Goal: Information Seeking & Learning: Learn about a topic

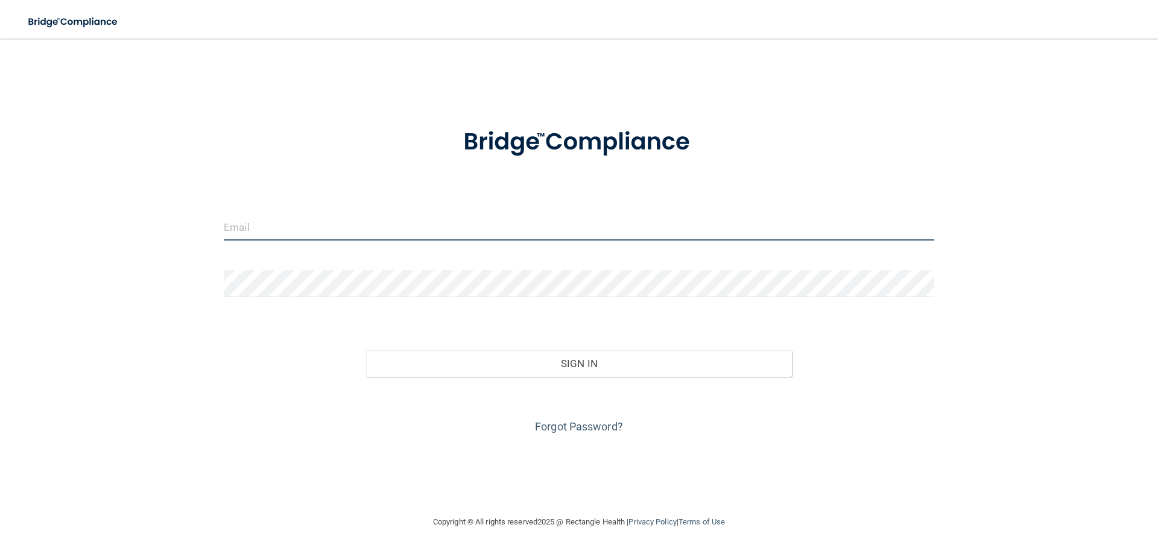
click at [400, 231] on input "email" at bounding box center [579, 226] width 710 height 27
type input "[PERSON_NAME][EMAIL_ADDRESS][DOMAIN_NAME]"
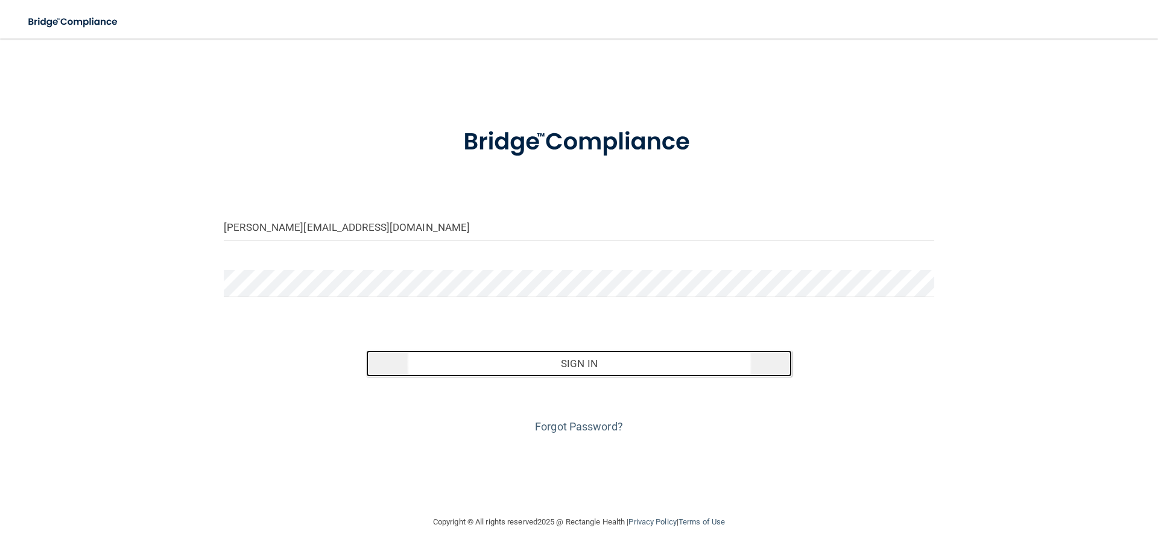
click at [579, 366] on button "Sign In" at bounding box center [579, 363] width 426 height 27
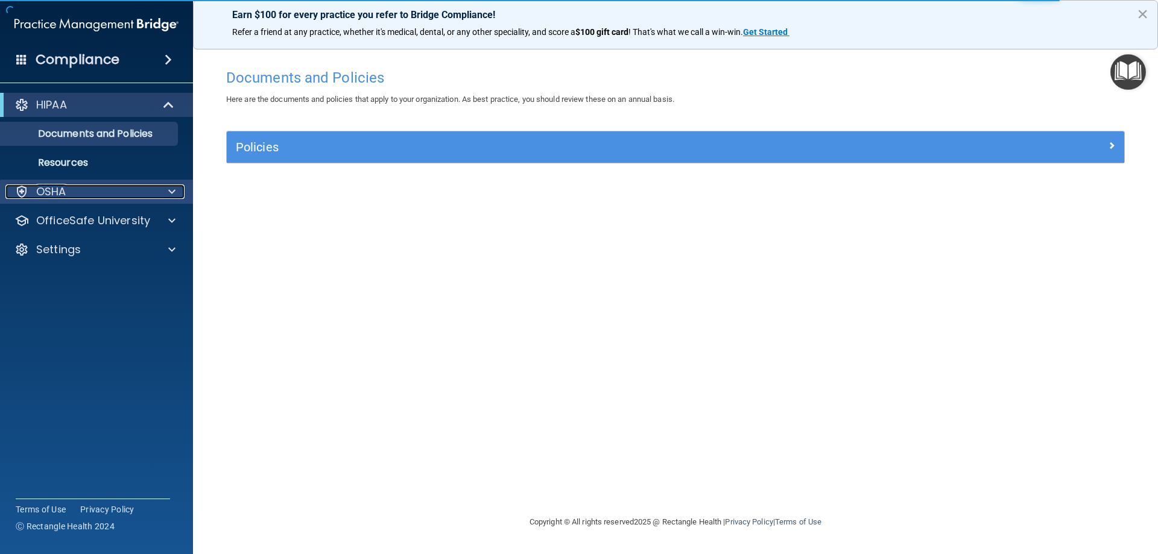
click at [78, 193] on div "OSHA" at bounding box center [80, 192] width 150 height 14
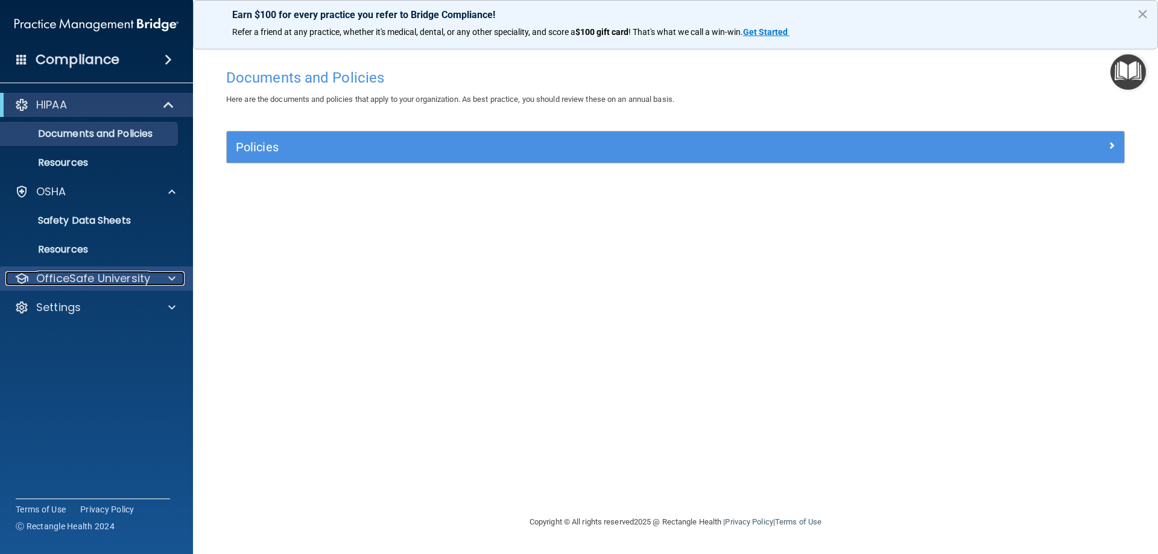
click at [109, 273] on p "OfficeSafe University" at bounding box center [93, 278] width 114 height 14
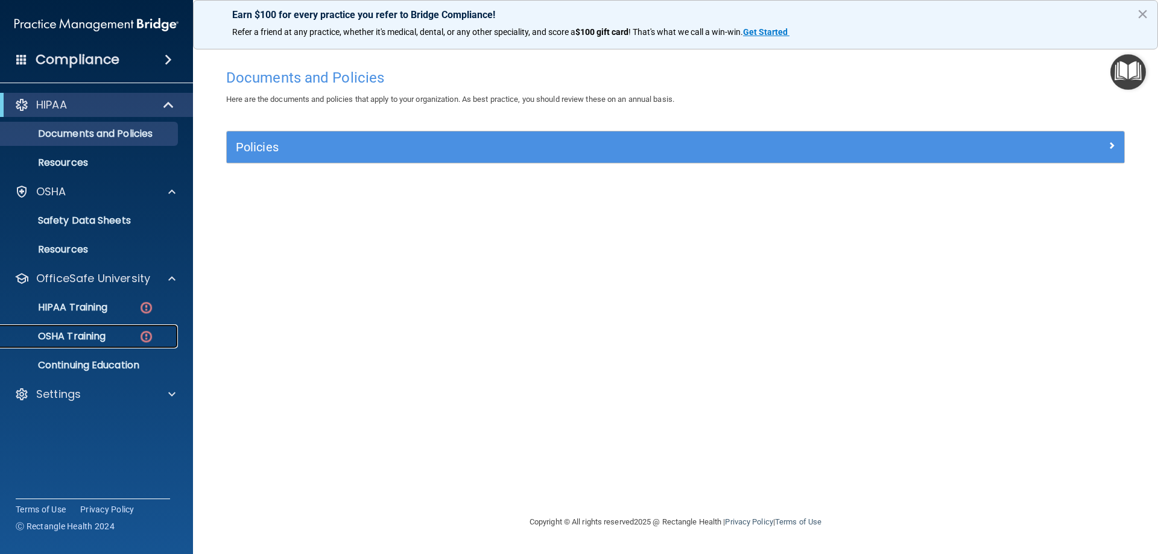
click at [96, 327] on link "OSHA Training" at bounding box center [83, 336] width 190 height 24
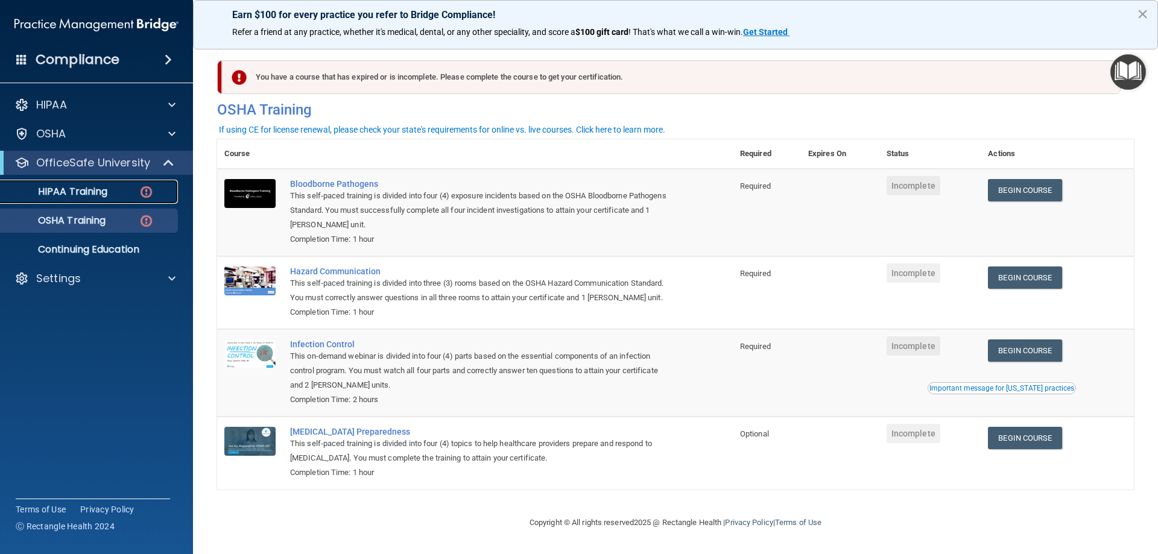
click at [89, 192] on p "HIPAA Training" at bounding box center [58, 192] width 100 height 12
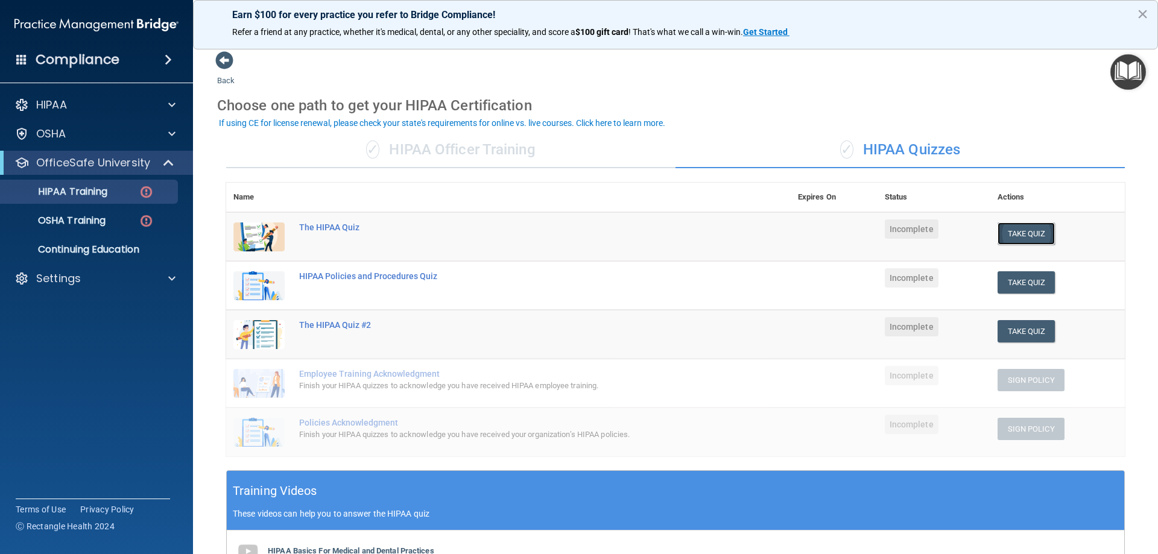
click at [1010, 229] on button "Take Quiz" at bounding box center [1026, 234] width 58 height 22
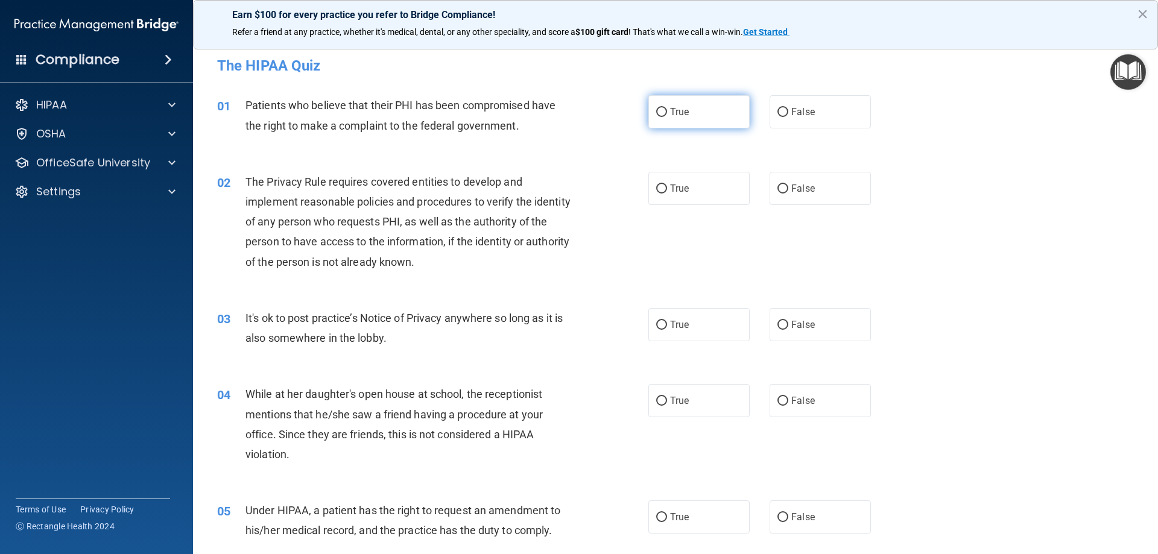
click at [656, 112] on input "True" at bounding box center [661, 112] width 11 height 9
radio input "true"
click at [674, 191] on span "True" at bounding box center [679, 188] width 19 height 11
click at [667, 191] on input "True" at bounding box center [661, 189] width 11 height 9
radio input "true"
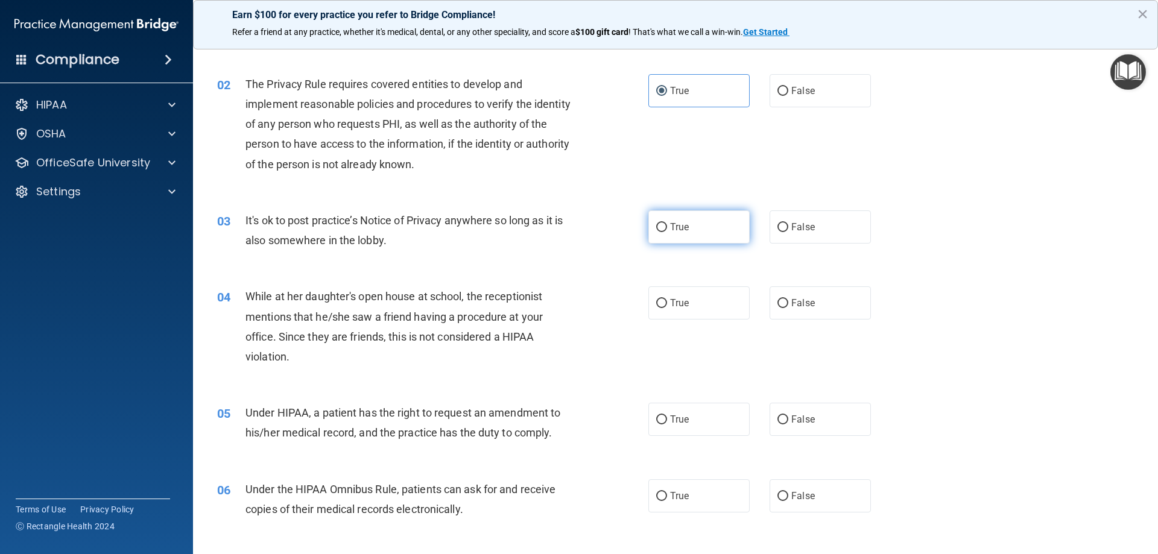
scroll to position [121, 0]
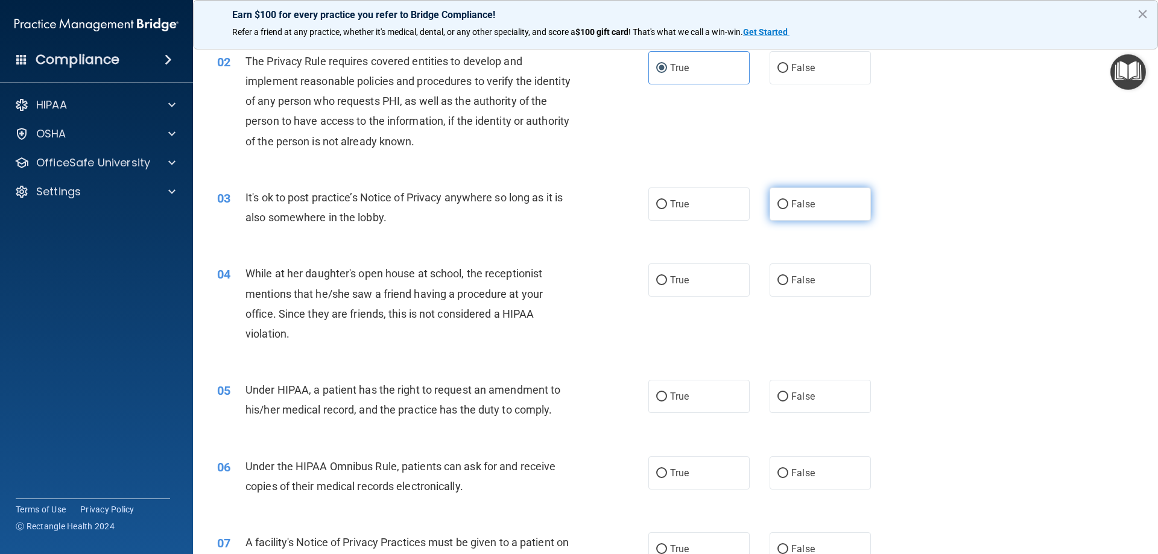
click at [792, 204] on span "False" at bounding box center [803, 203] width 24 height 11
click at [788, 204] on input "False" at bounding box center [782, 204] width 11 height 9
radio input "true"
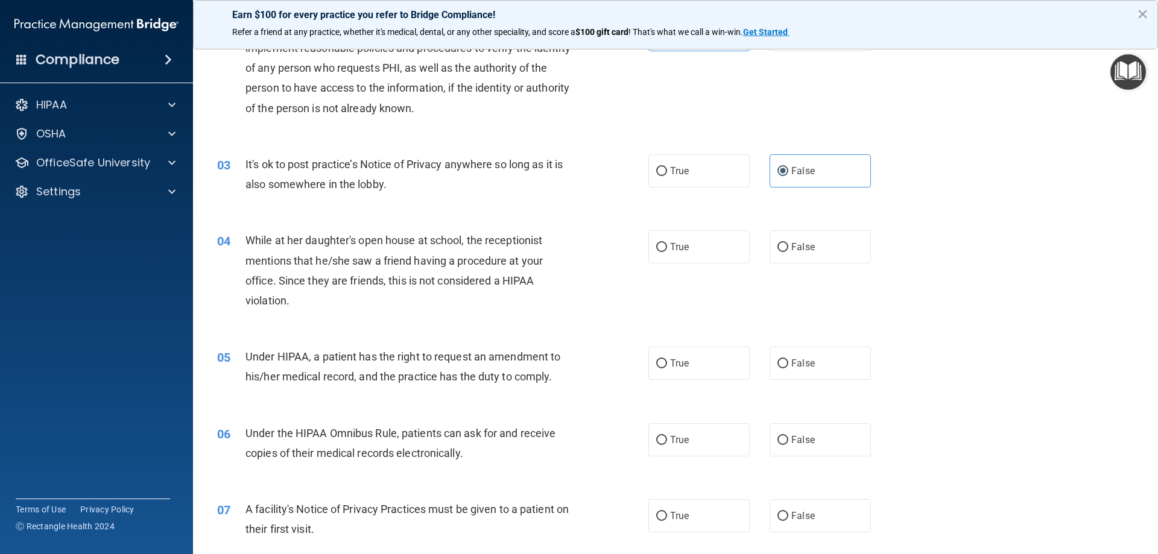
scroll to position [181, 0]
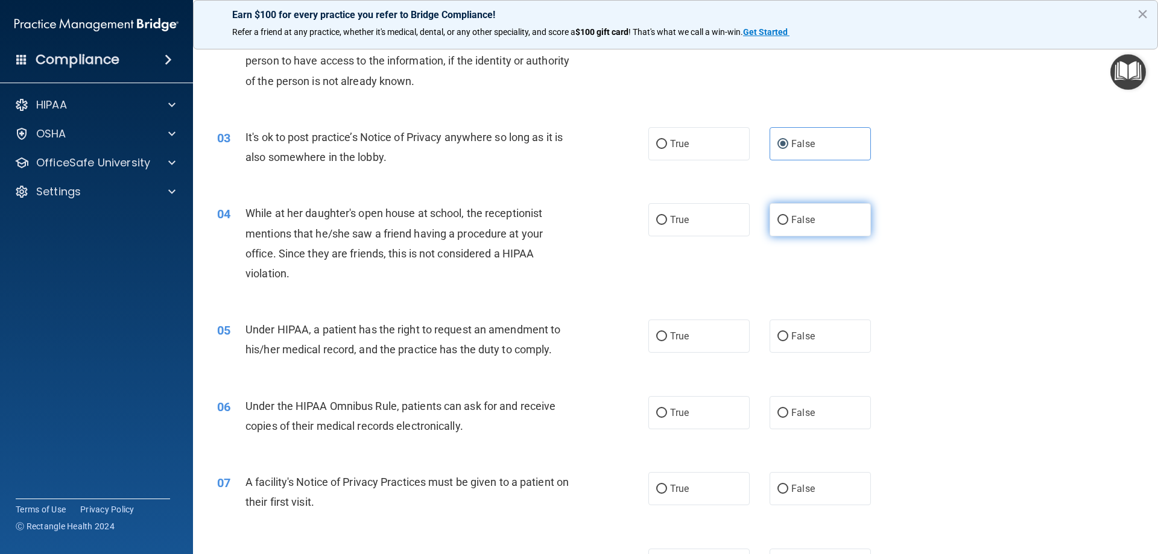
click at [794, 217] on span "False" at bounding box center [803, 219] width 24 height 11
click at [788, 217] on input "False" at bounding box center [782, 220] width 11 height 9
radio input "true"
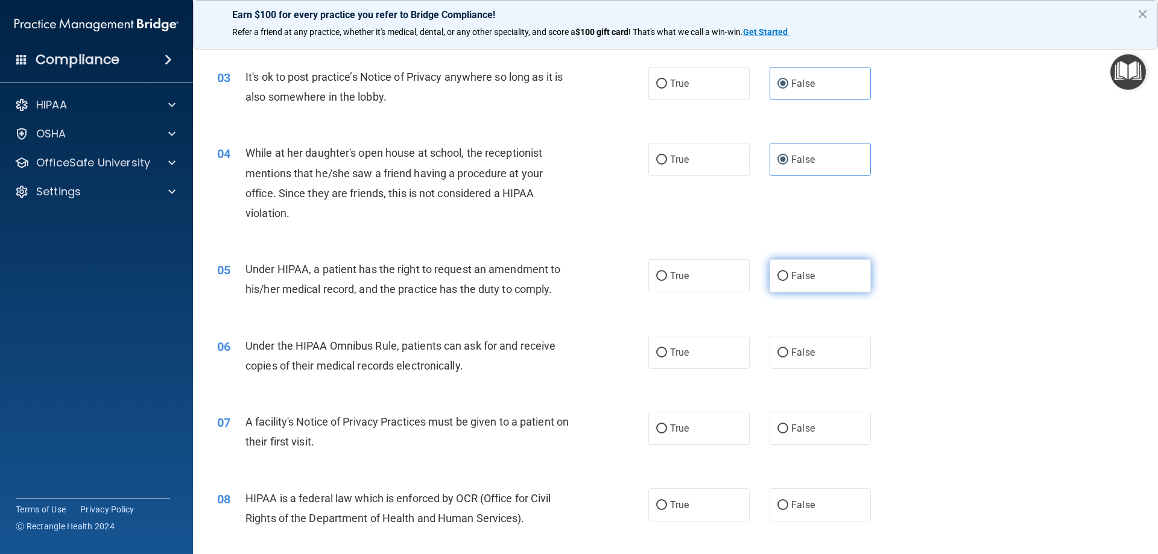
click at [768, 271] on div "True False" at bounding box center [769, 275] width 243 height 33
click at [770, 272] on label "False" at bounding box center [820, 275] width 101 height 33
click at [777, 272] on input "False" at bounding box center [782, 276] width 11 height 9
radio input "true"
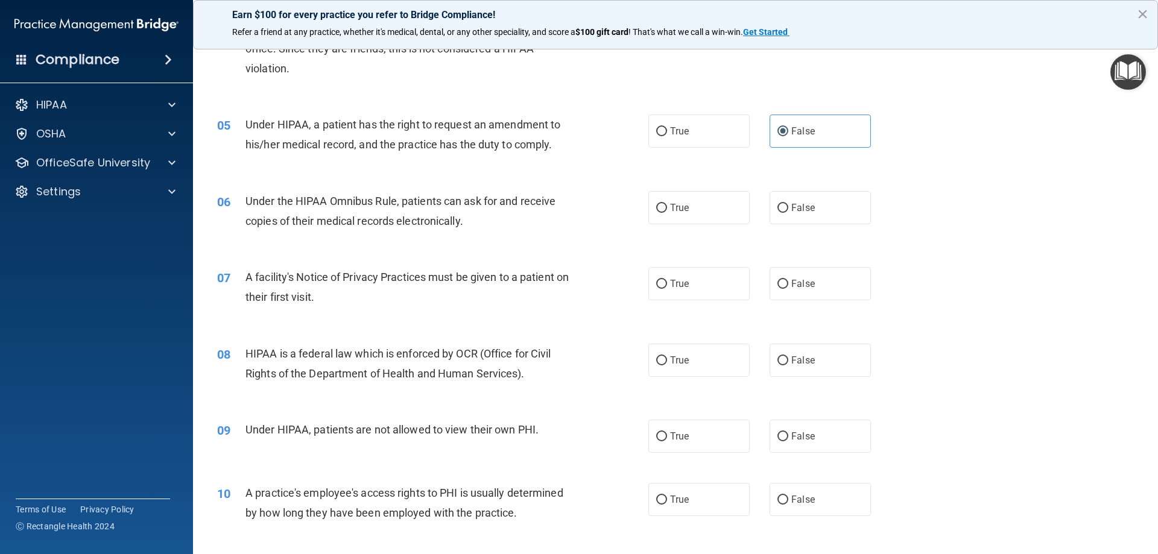
scroll to position [422, 0]
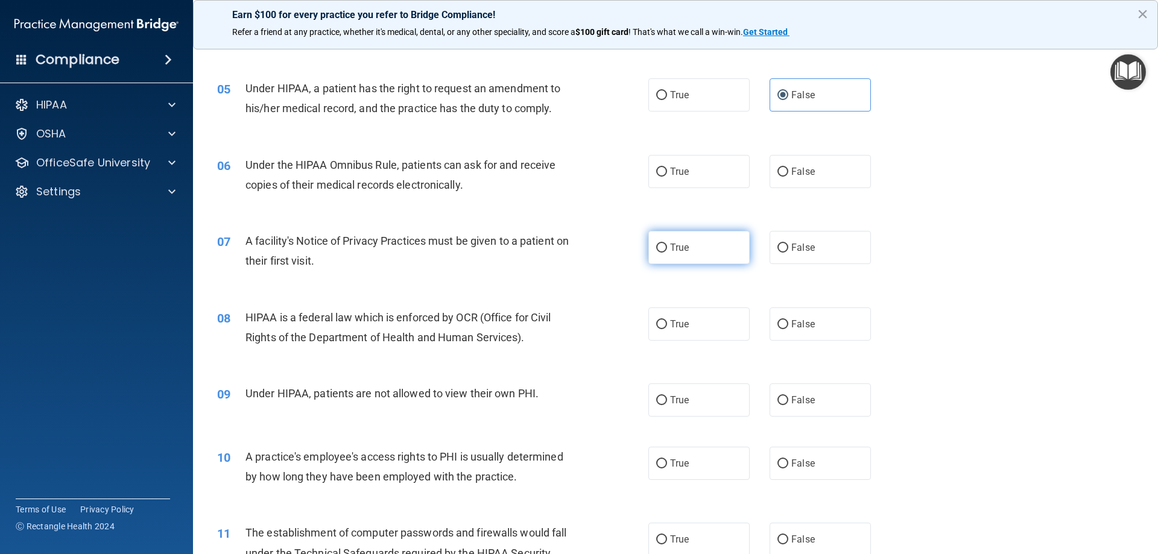
click at [691, 235] on label "True" at bounding box center [698, 247] width 101 height 33
click at [667, 244] on input "True" at bounding box center [661, 248] width 11 height 9
radio input "true"
click at [684, 177] on label "True" at bounding box center [698, 171] width 101 height 33
click at [667, 177] on input "True" at bounding box center [661, 172] width 11 height 9
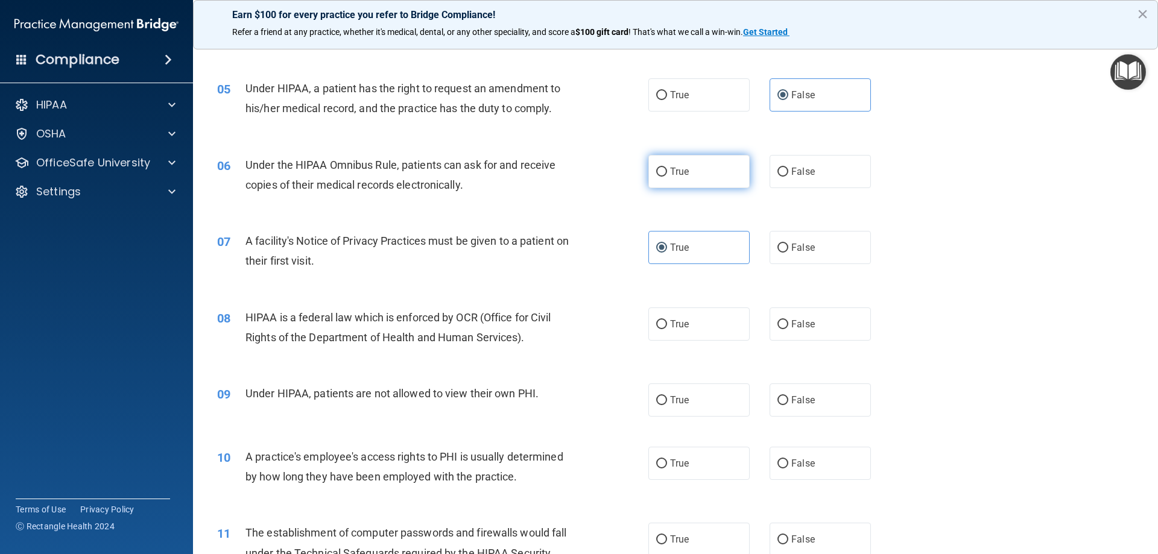
radio input "true"
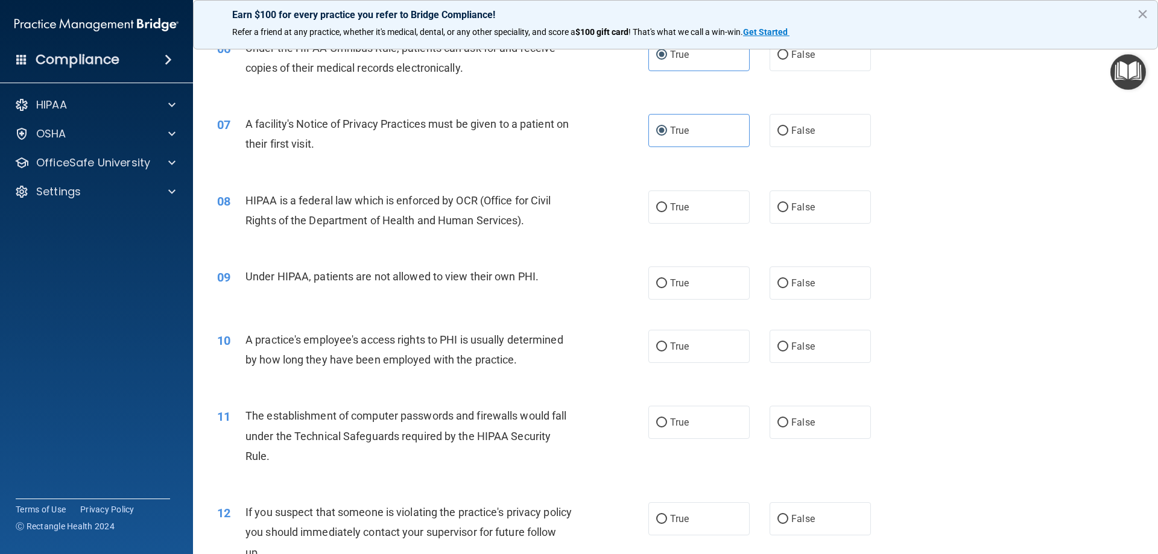
scroll to position [543, 0]
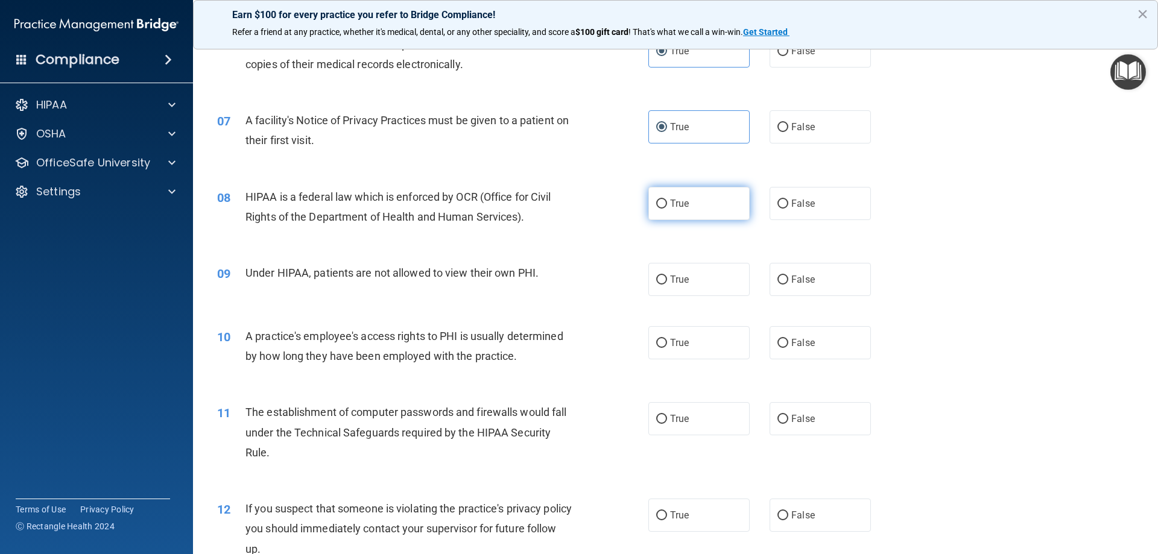
click at [687, 197] on label "True" at bounding box center [698, 203] width 101 height 33
click at [667, 200] on input "True" at bounding box center [661, 204] width 11 height 9
radio input "true"
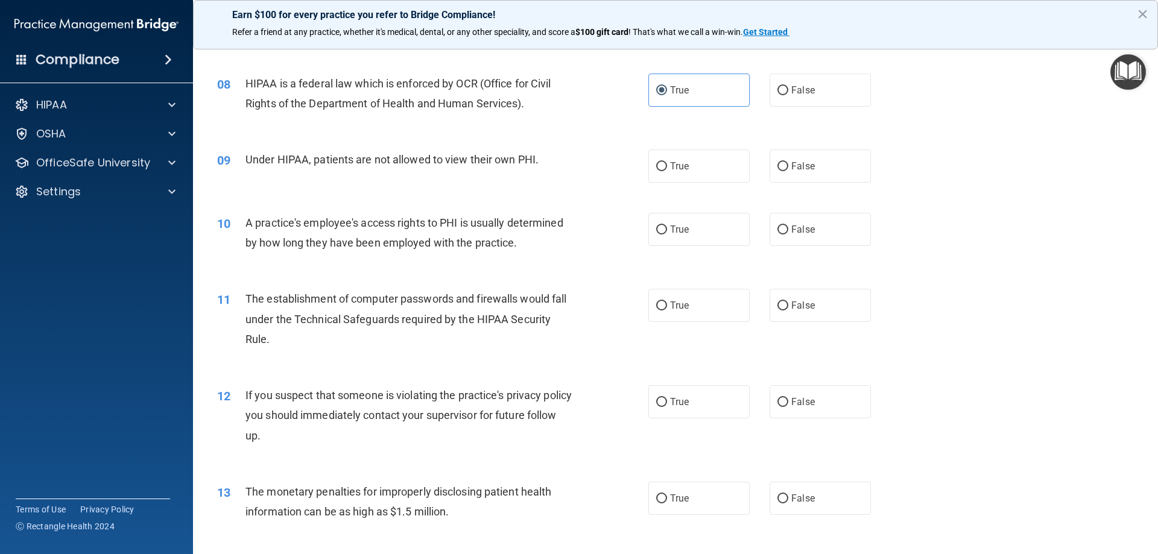
scroll to position [663, 0]
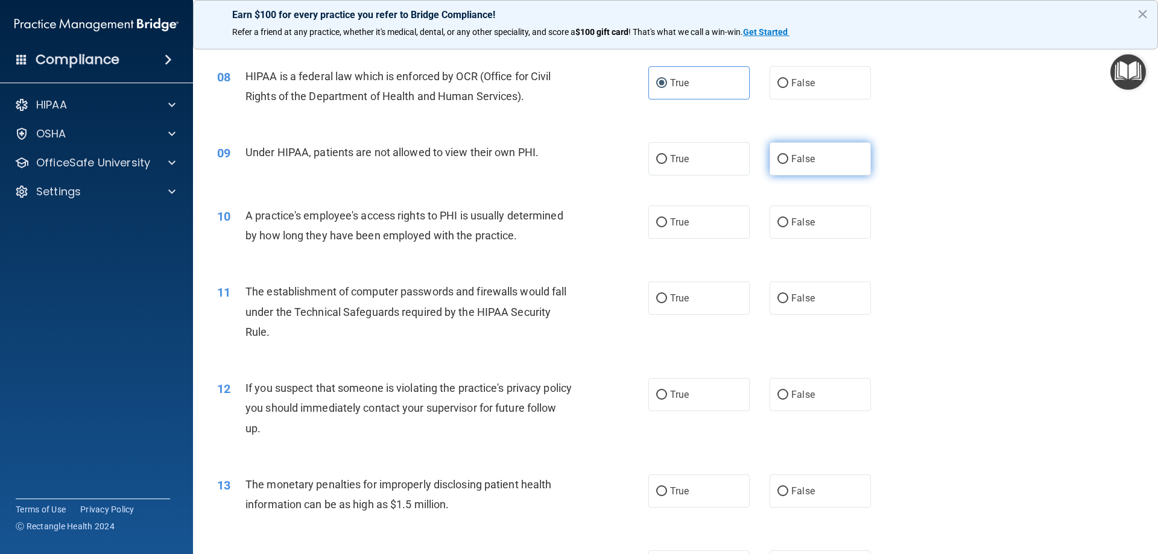
click at [777, 159] on input "False" at bounding box center [782, 159] width 11 height 9
radio input "true"
click at [779, 223] on input "False" at bounding box center [782, 222] width 11 height 9
radio input "true"
click at [675, 309] on label "True" at bounding box center [698, 298] width 101 height 33
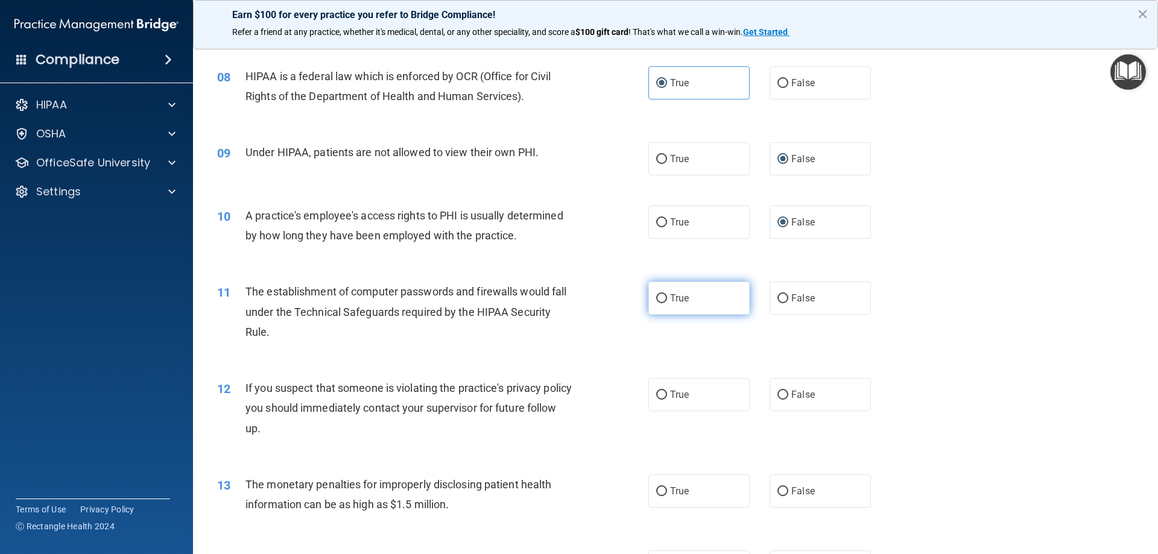
click at [667, 303] on input "True" at bounding box center [661, 298] width 11 height 9
radio input "true"
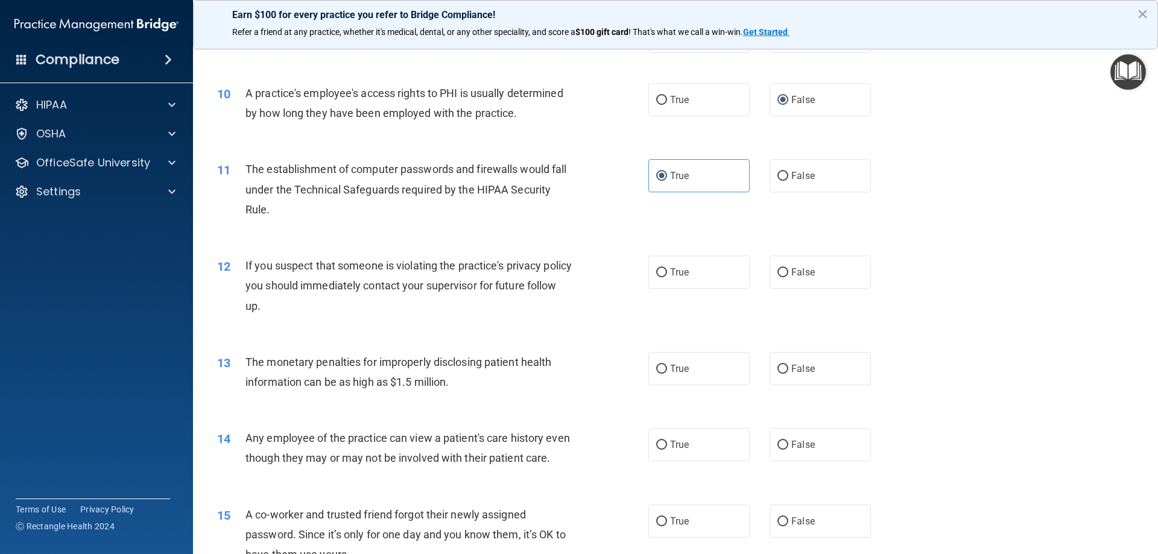
scroll to position [844, 0]
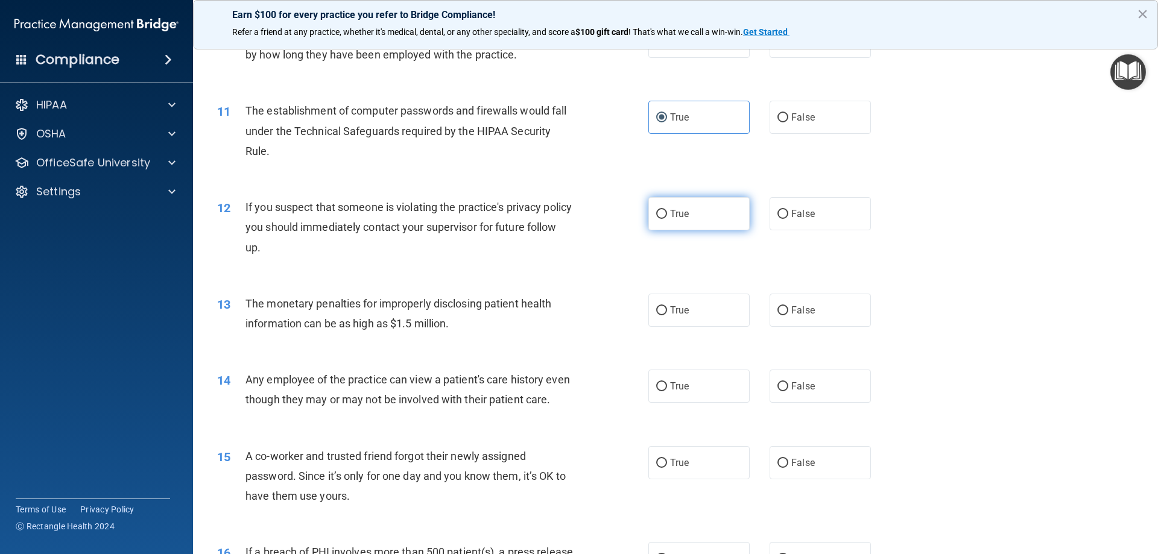
click at [684, 212] on span "True" at bounding box center [679, 213] width 19 height 11
click at [667, 212] on input "True" at bounding box center [661, 214] width 11 height 9
radio input "true"
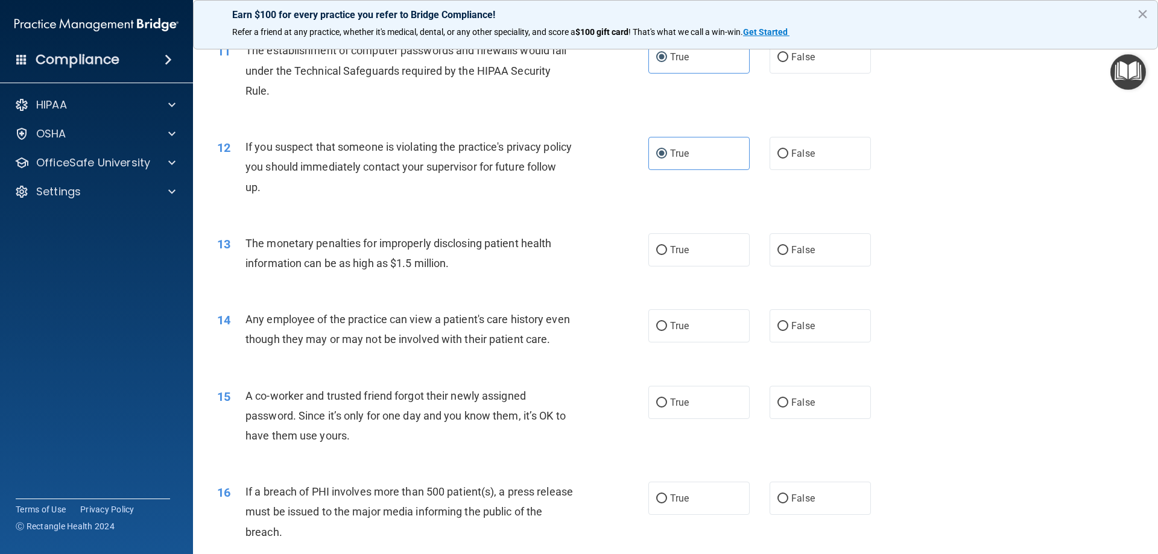
scroll to position [965, 0]
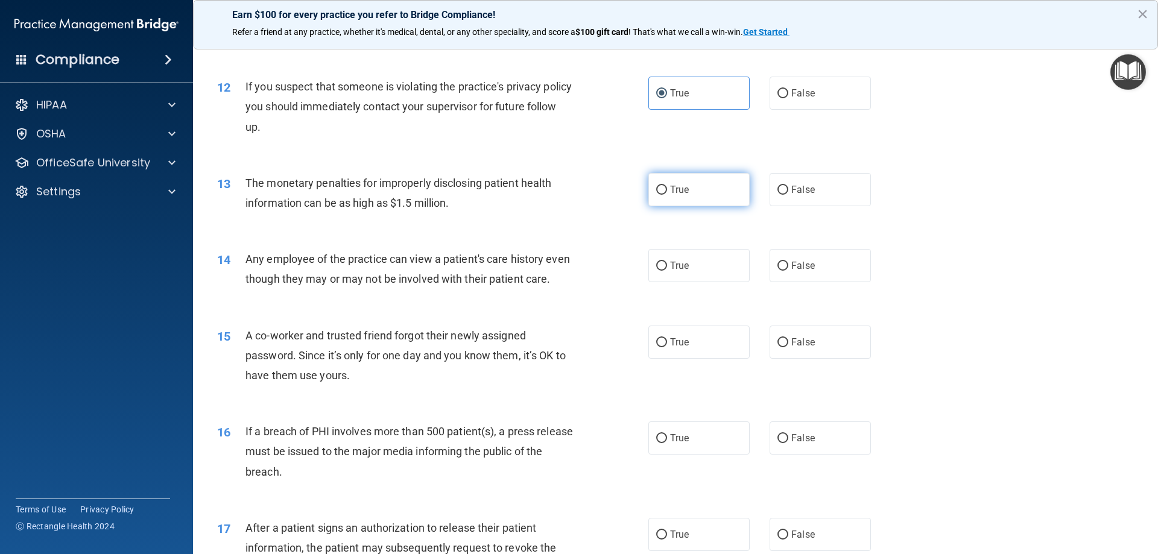
click at [678, 194] on span "True" at bounding box center [679, 189] width 19 height 11
click at [667, 194] on input "True" at bounding box center [661, 190] width 11 height 9
radio input "true"
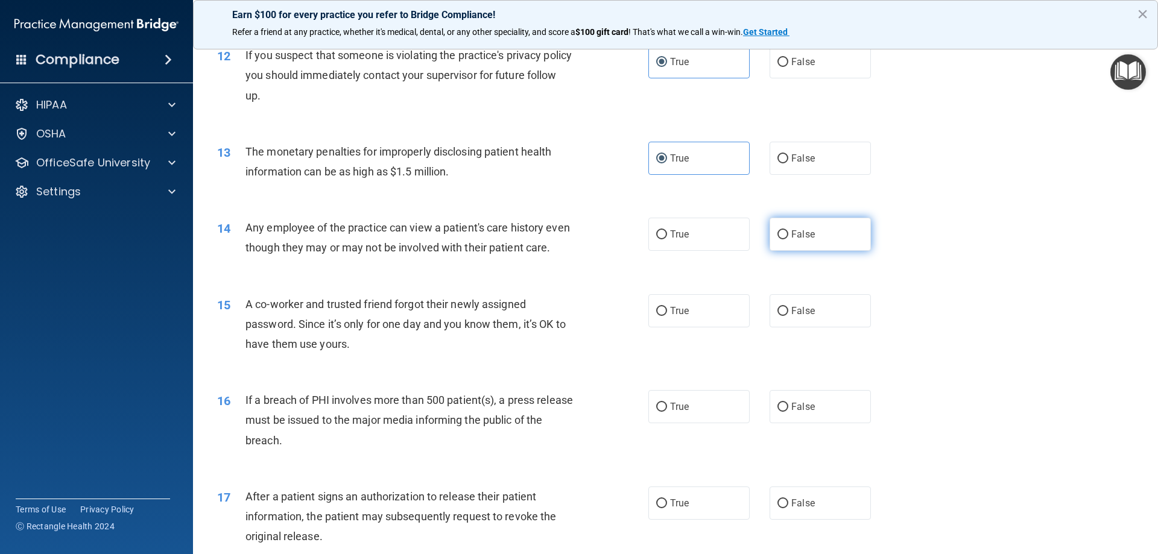
scroll to position [1025, 0]
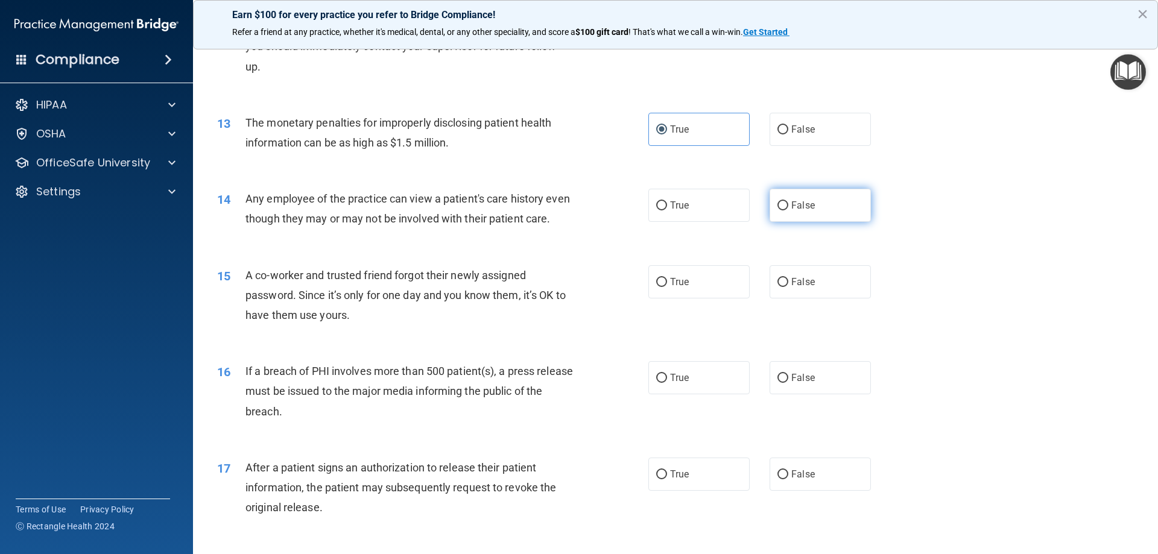
click at [791, 206] on span "False" at bounding box center [803, 205] width 24 height 11
click at [786, 206] on input "False" at bounding box center [782, 205] width 11 height 9
radio input "true"
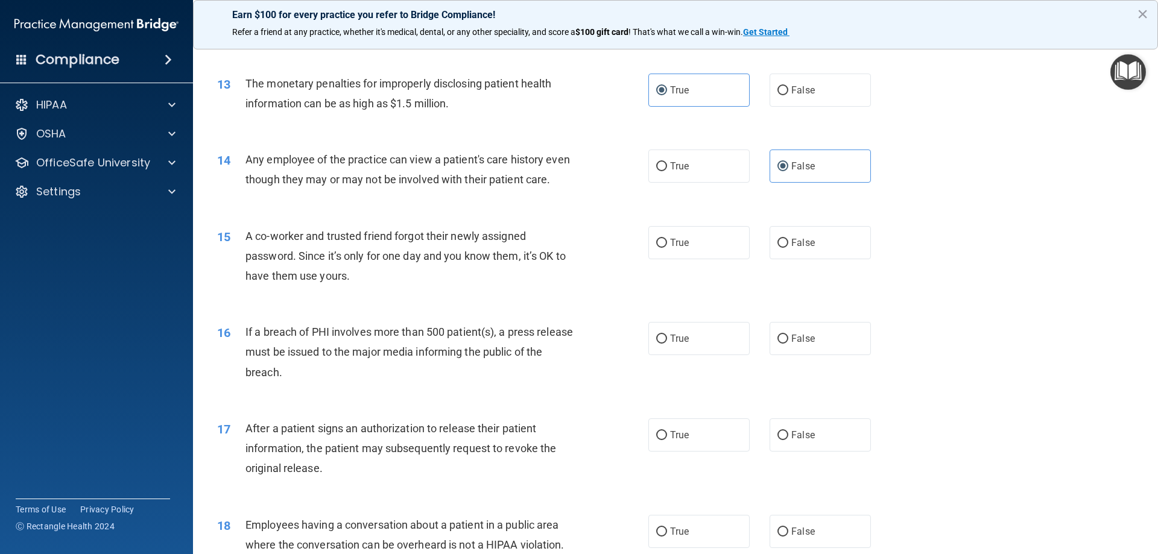
scroll to position [1086, 0]
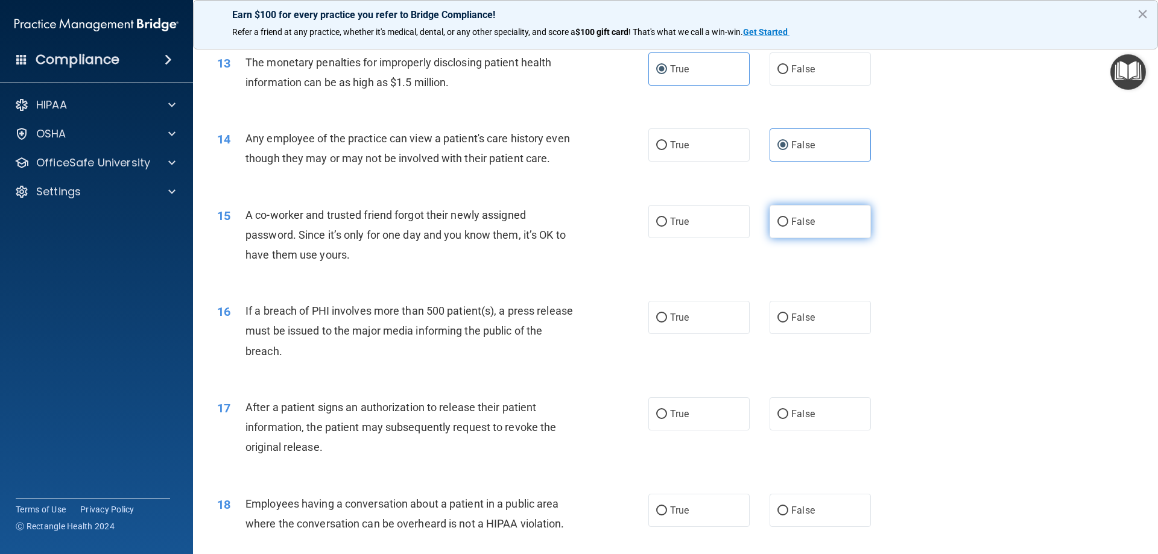
click at [798, 238] on label "False" at bounding box center [820, 221] width 101 height 33
click at [788, 227] on input "False" at bounding box center [782, 222] width 11 height 9
radio input "true"
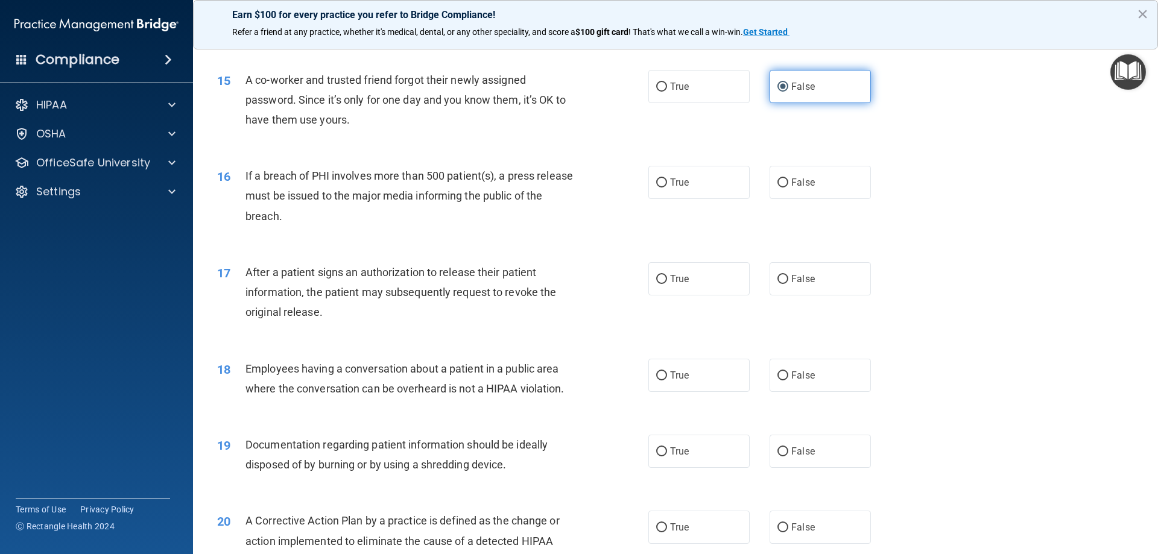
scroll to position [1266, 0]
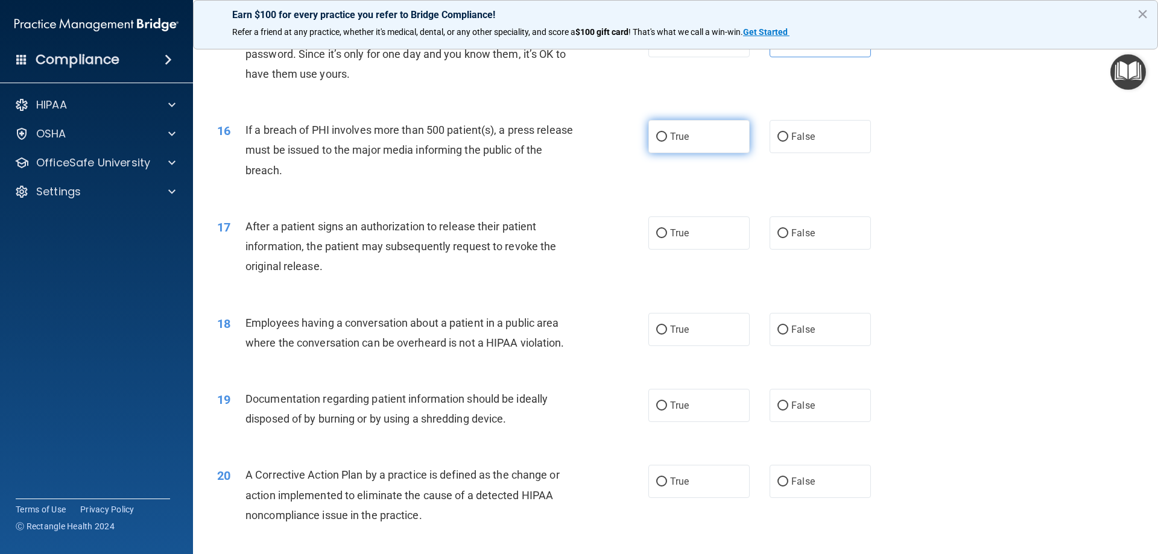
click at [670, 142] on span "True" at bounding box center [679, 136] width 19 height 11
click at [667, 142] on input "True" at bounding box center [661, 137] width 11 height 9
radio input "true"
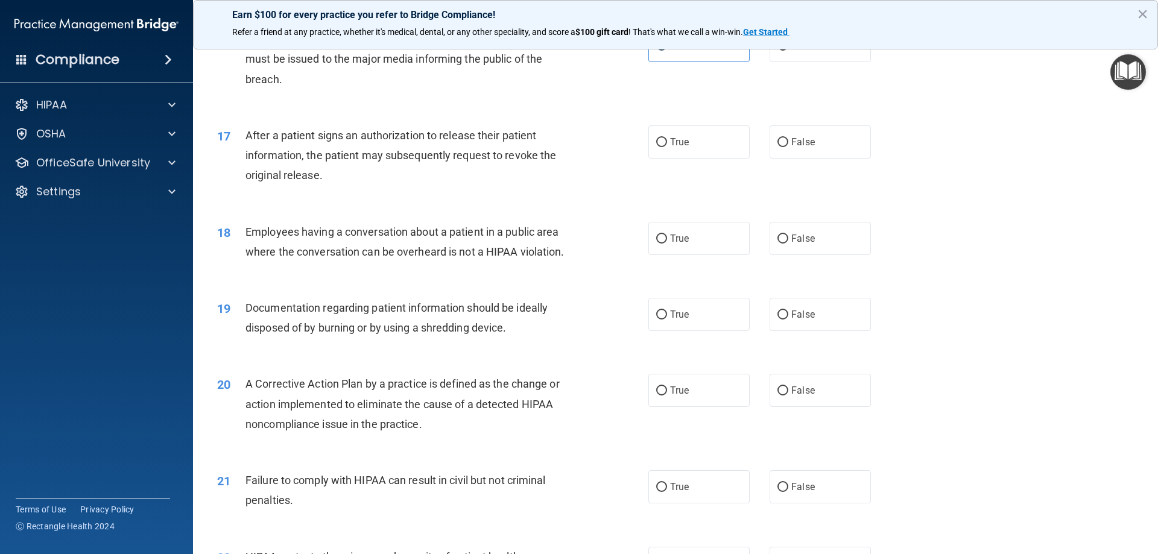
scroll to position [1387, 0]
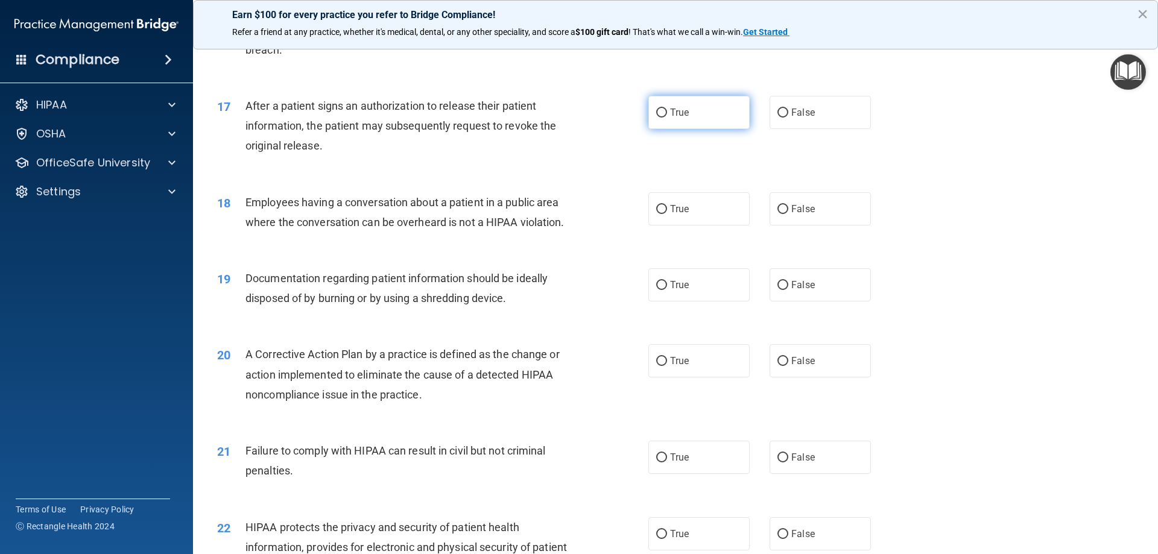
click at [665, 129] on label "True" at bounding box center [698, 112] width 101 height 33
click at [665, 118] on input "True" at bounding box center [661, 113] width 11 height 9
radio input "true"
click at [797, 215] on span "False" at bounding box center [803, 208] width 24 height 11
click at [788, 214] on input "False" at bounding box center [782, 209] width 11 height 9
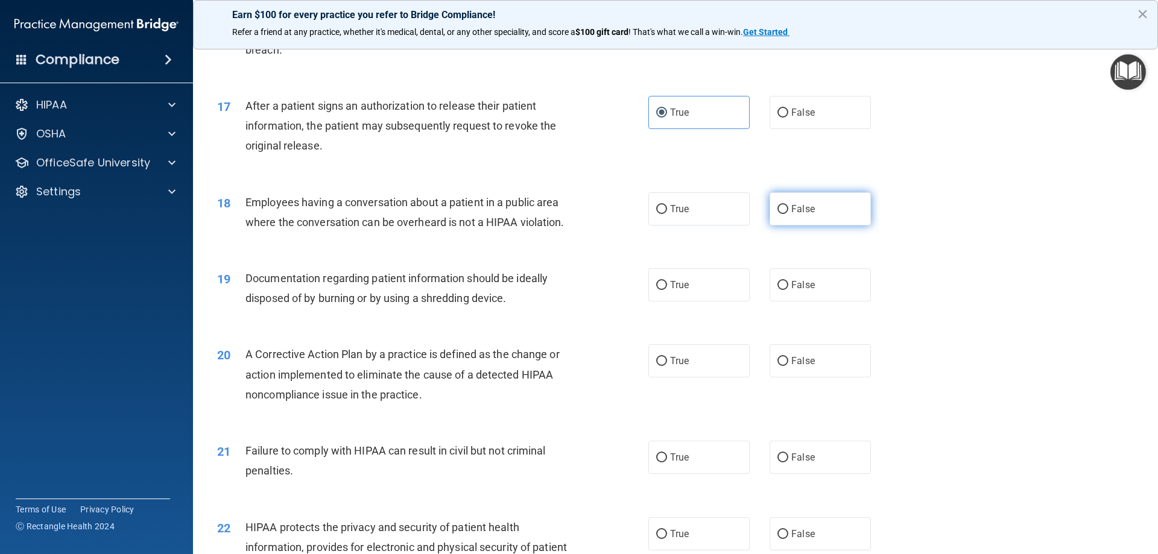
radio input "true"
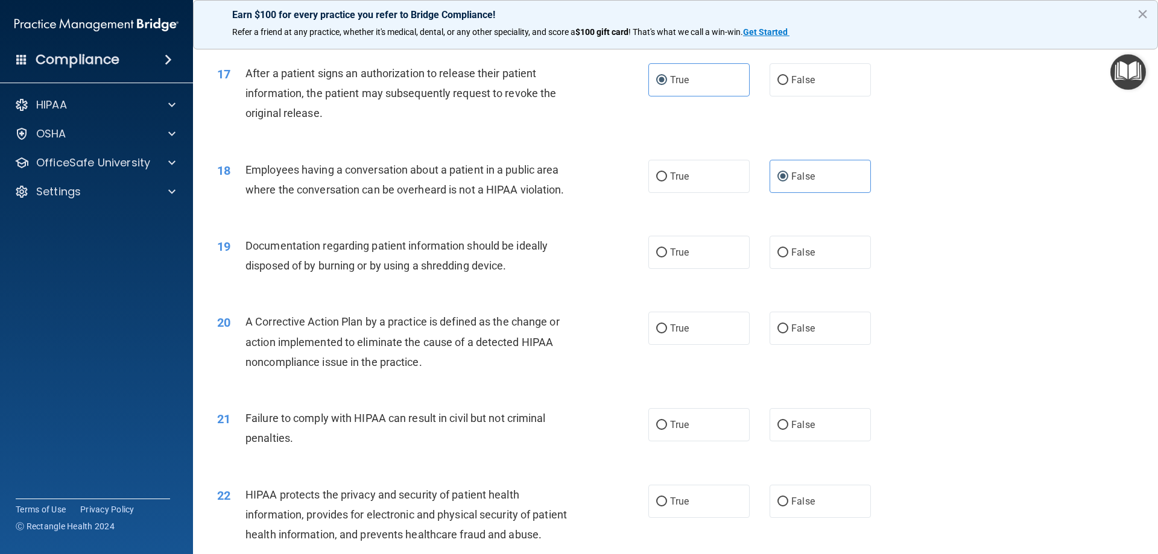
scroll to position [1447, 0]
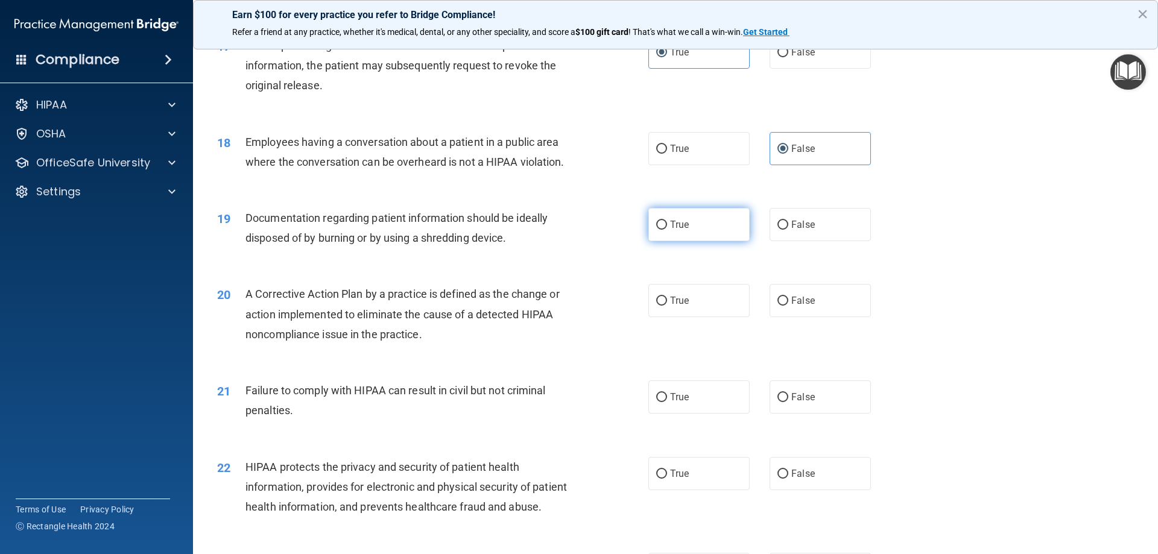
click at [678, 241] on label "True" at bounding box center [698, 224] width 101 height 33
click at [667, 230] on input "True" at bounding box center [661, 225] width 11 height 9
radio input "true"
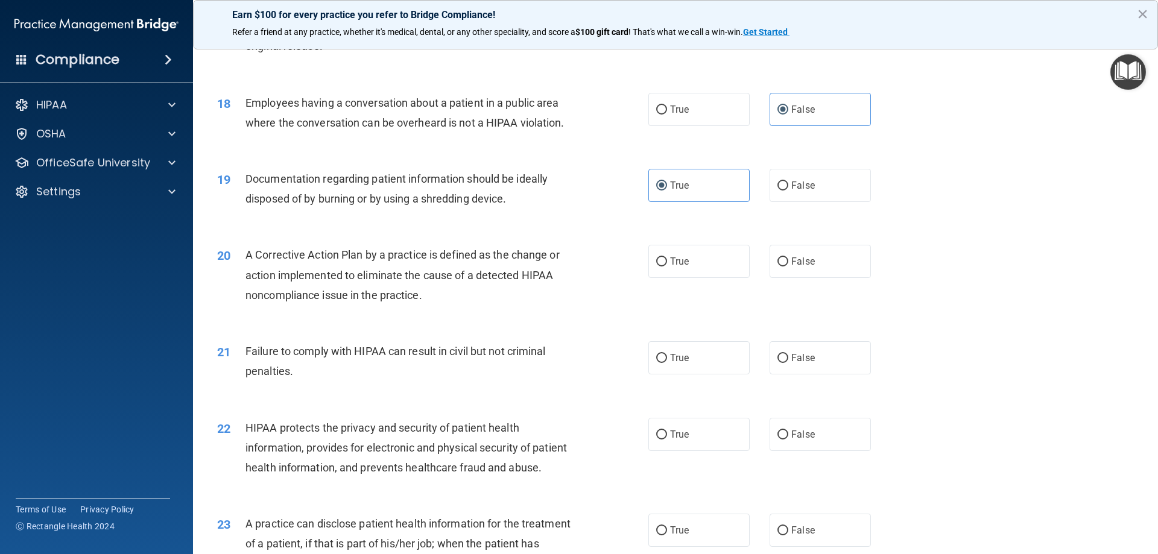
scroll to position [1508, 0]
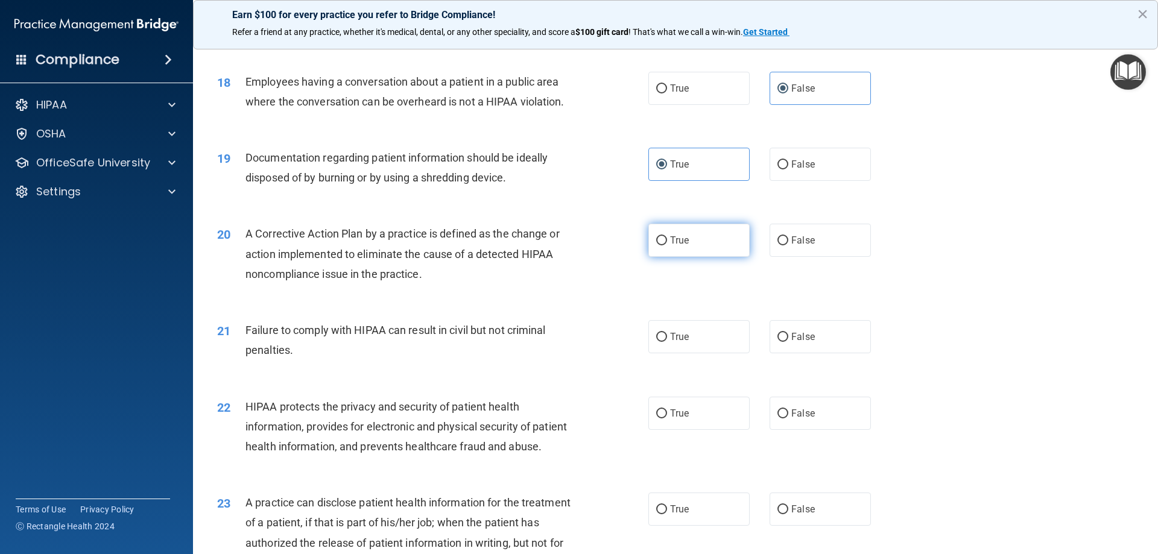
click at [672, 246] on span "True" at bounding box center [679, 240] width 19 height 11
click at [667, 245] on input "True" at bounding box center [661, 240] width 11 height 9
radio input "true"
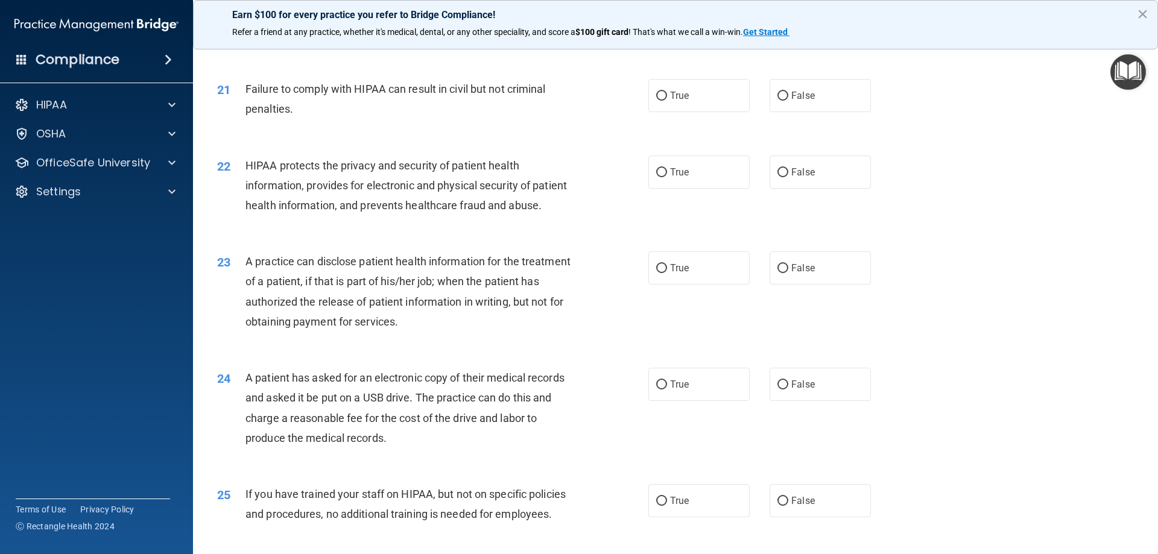
scroll to position [1628, 0]
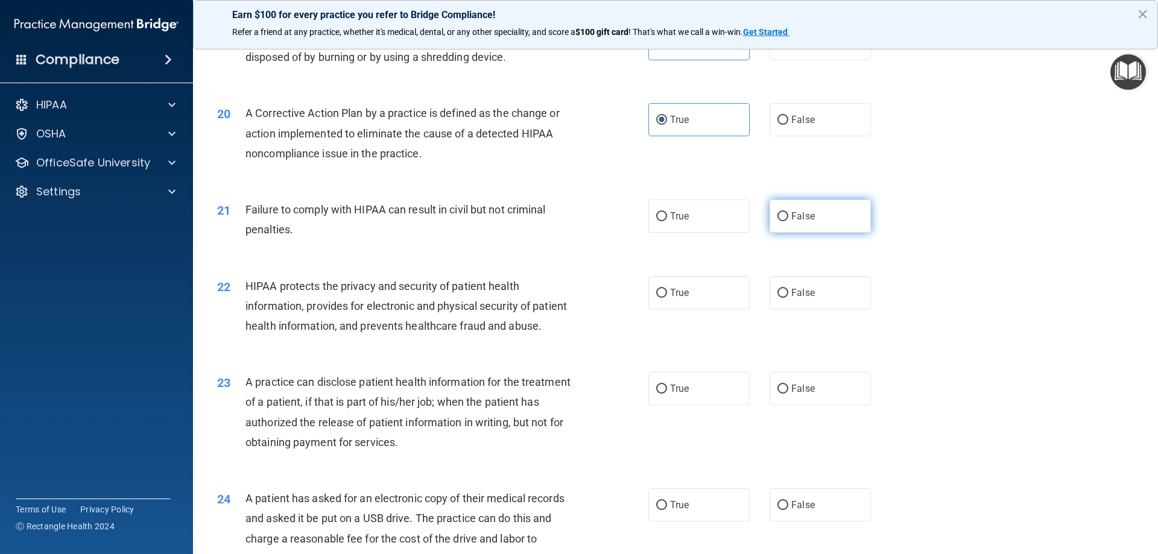
click at [798, 222] on span "False" at bounding box center [803, 215] width 24 height 11
click at [788, 221] on input "False" at bounding box center [782, 216] width 11 height 9
radio input "true"
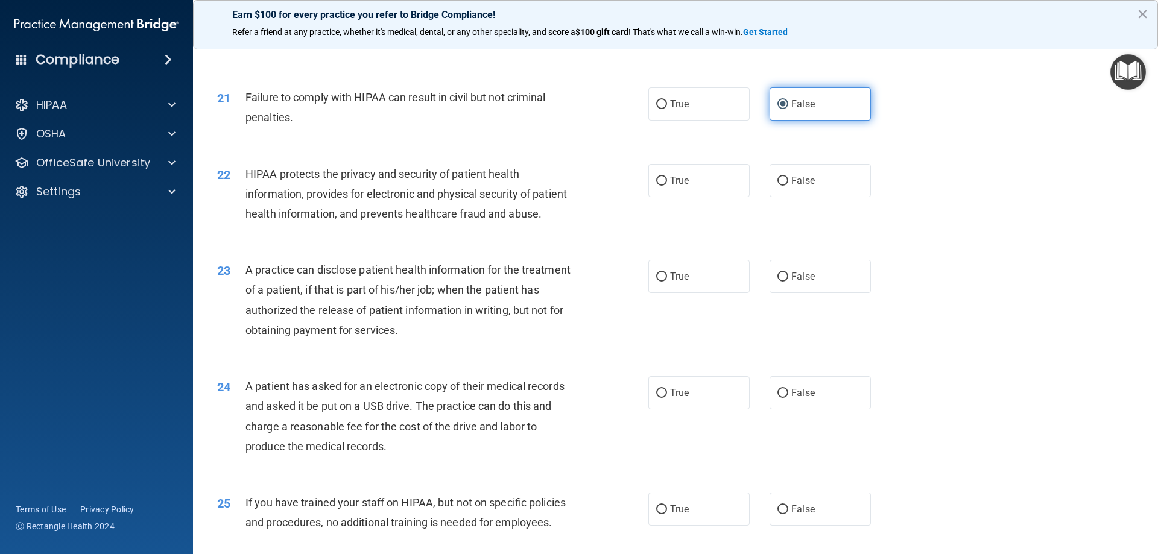
scroll to position [1749, 0]
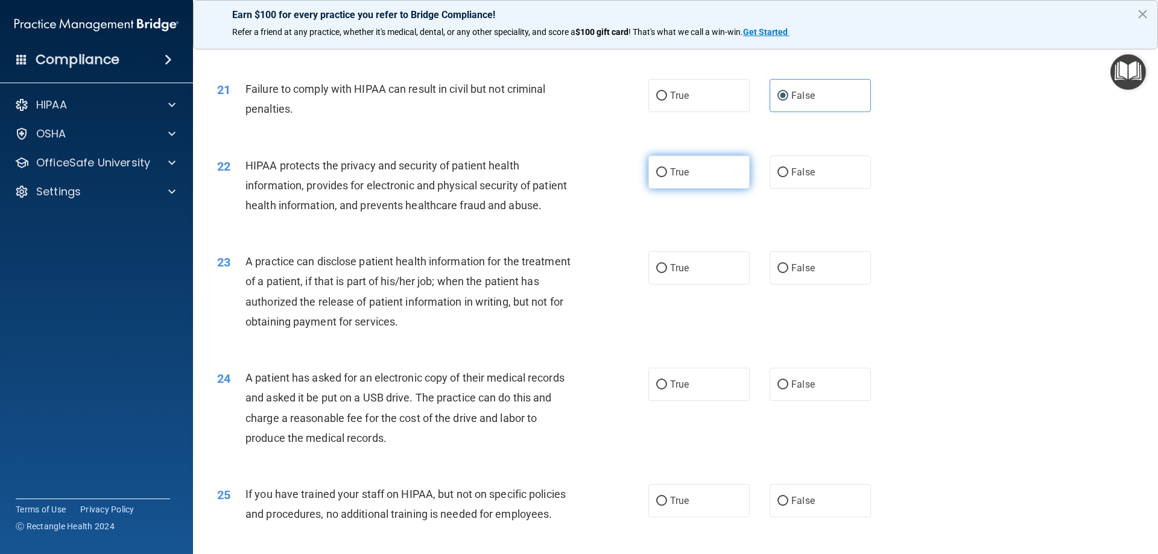
click at [698, 183] on label "True" at bounding box center [698, 172] width 101 height 33
click at [667, 177] on input "True" at bounding box center [661, 172] width 11 height 9
radio input "true"
click at [791, 274] on span "False" at bounding box center [803, 267] width 24 height 11
click at [788, 273] on input "False" at bounding box center [782, 268] width 11 height 9
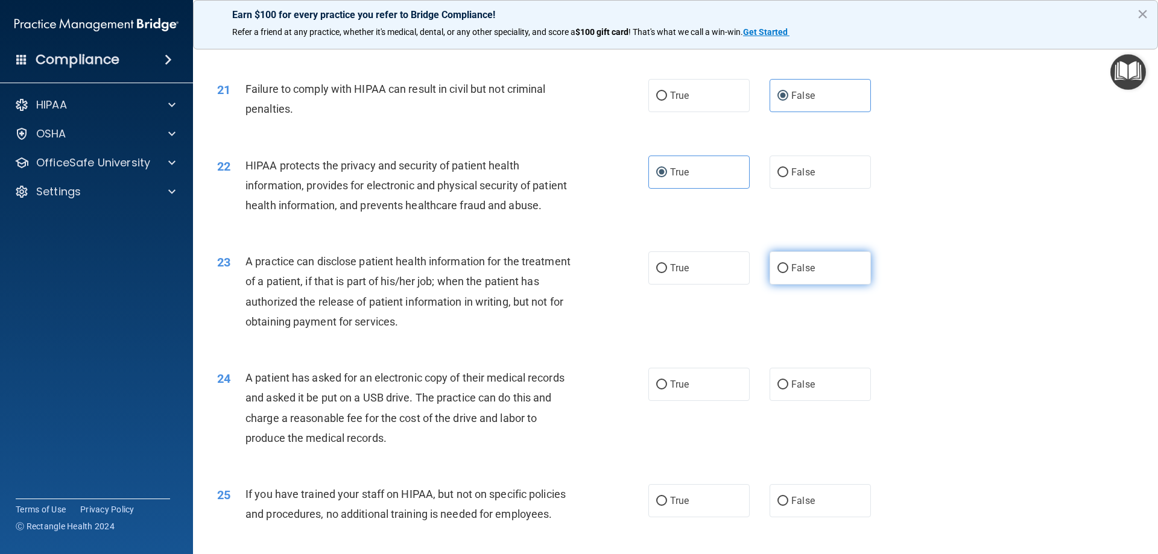
radio input "true"
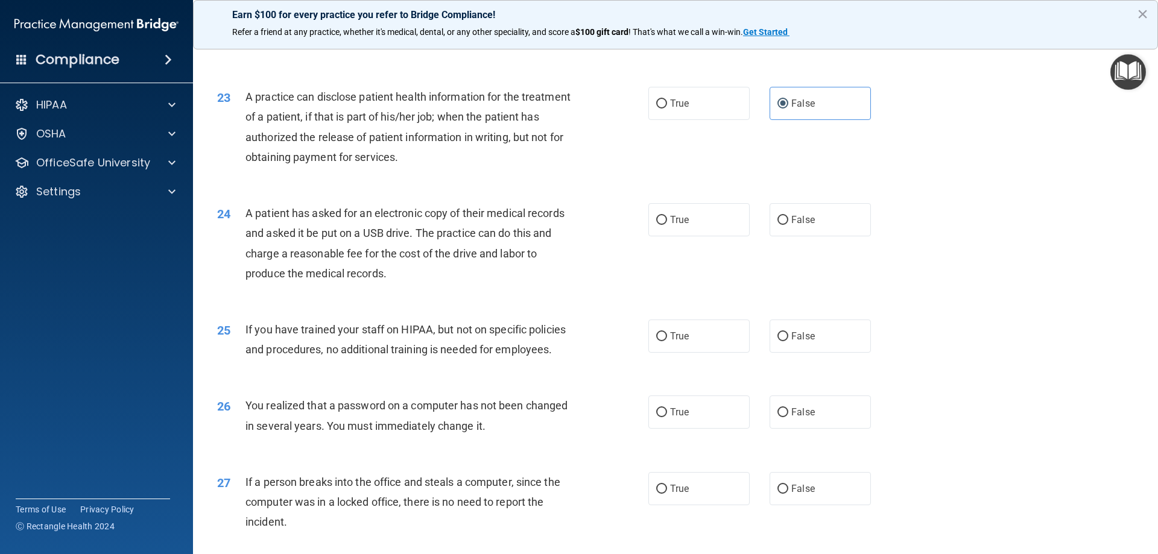
scroll to position [1990, 0]
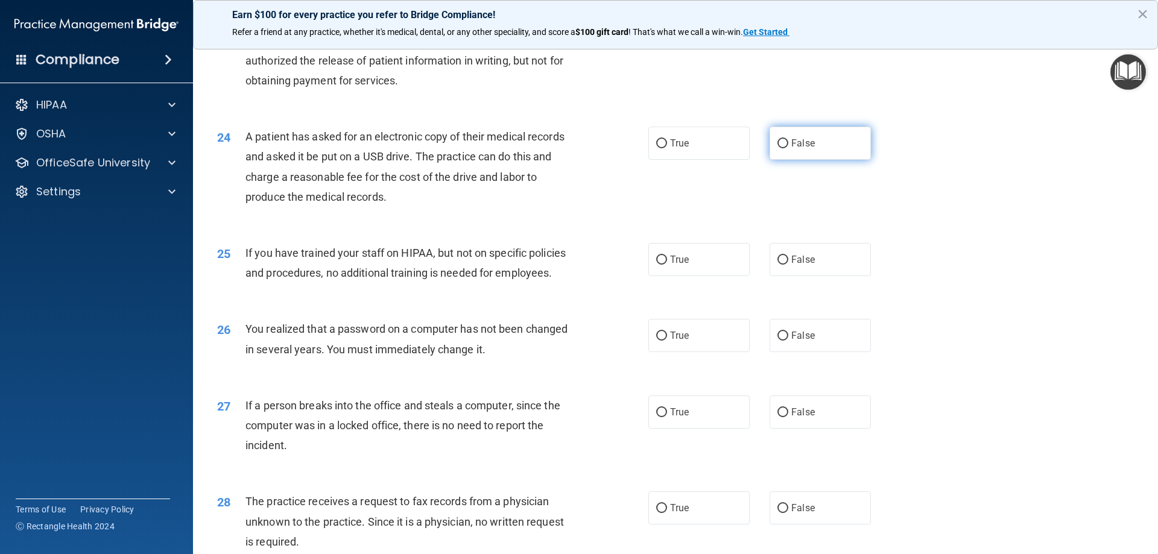
click at [792, 160] on label "False" at bounding box center [820, 143] width 101 height 33
click at [788, 148] on input "False" at bounding box center [782, 143] width 11 height 9
radio input "true"
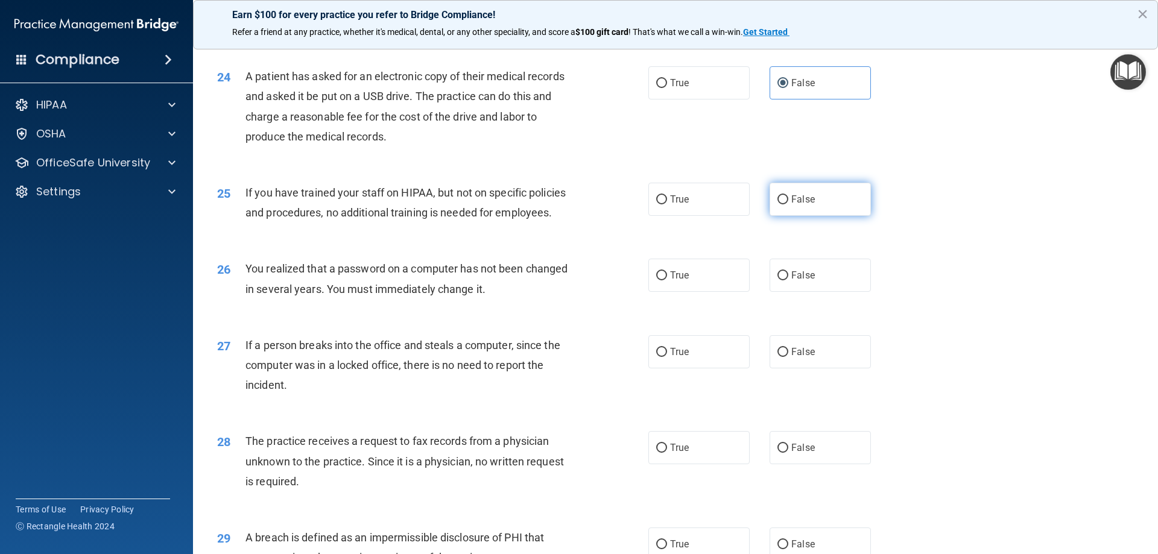
click at [803, 205] on span "False" at bounding box center [803, 199] width 24 height 11
click at [788, 204] on input "False" at bounding box center [782, 199] width 11 height 9
radio input "true"
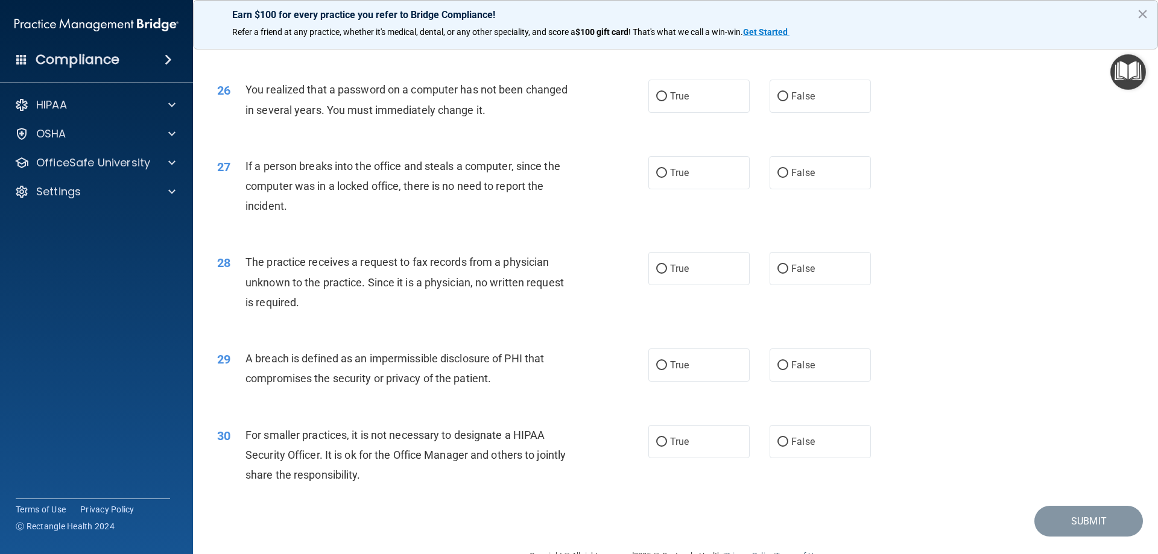
scroll to position [2231, 0]
click at [659, 100] on input "True" at bounding box center [661, 94] width 11 height 9
radio input "true"
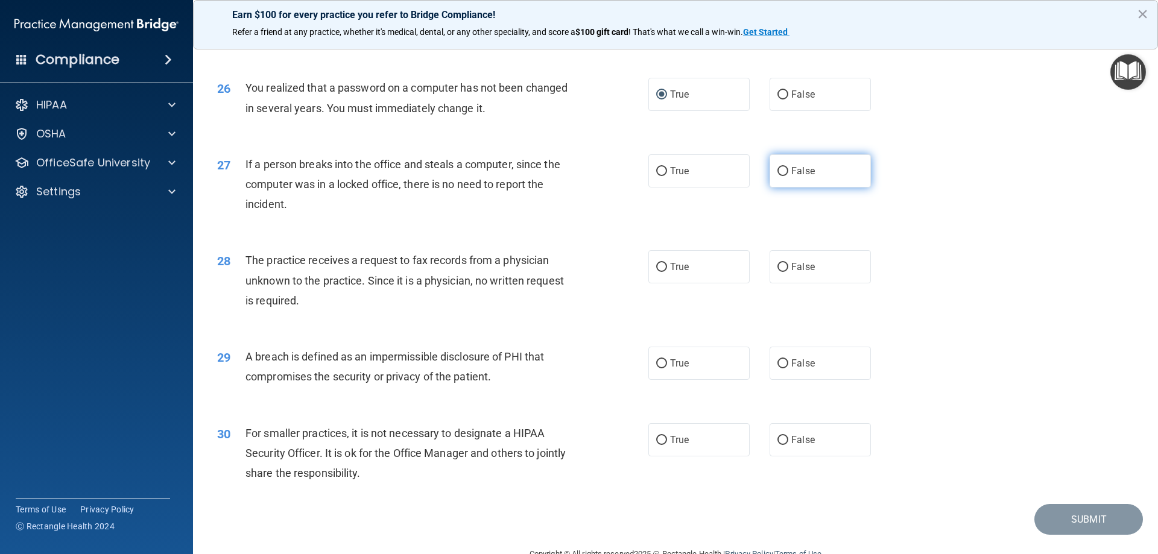
click at [781, 176] on input "False" at bounding box center [782, 171] width 11 height 9
radio input "true"
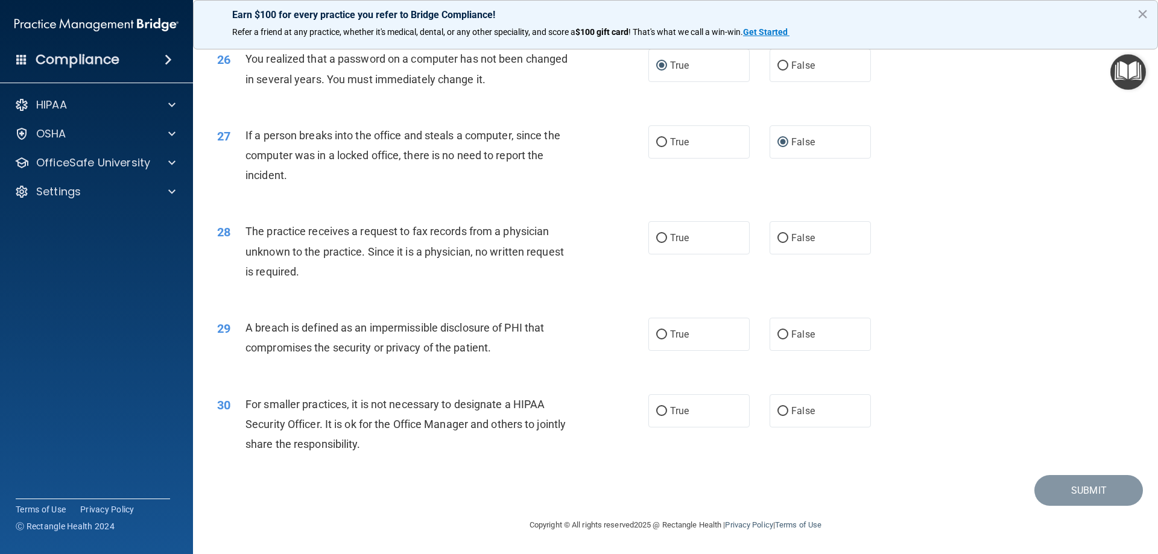
scroll to position [2300, 0]
click at [780, 242] on input "False" at bounding box center [782, 238] width 11 height 9
radio input "true"
click at [688, 338] on label "True" at bounding box center [698, 334] width 101 height 33
click at [667, 338] on input "True" at bounding box center [661, 334] width 11 height 9
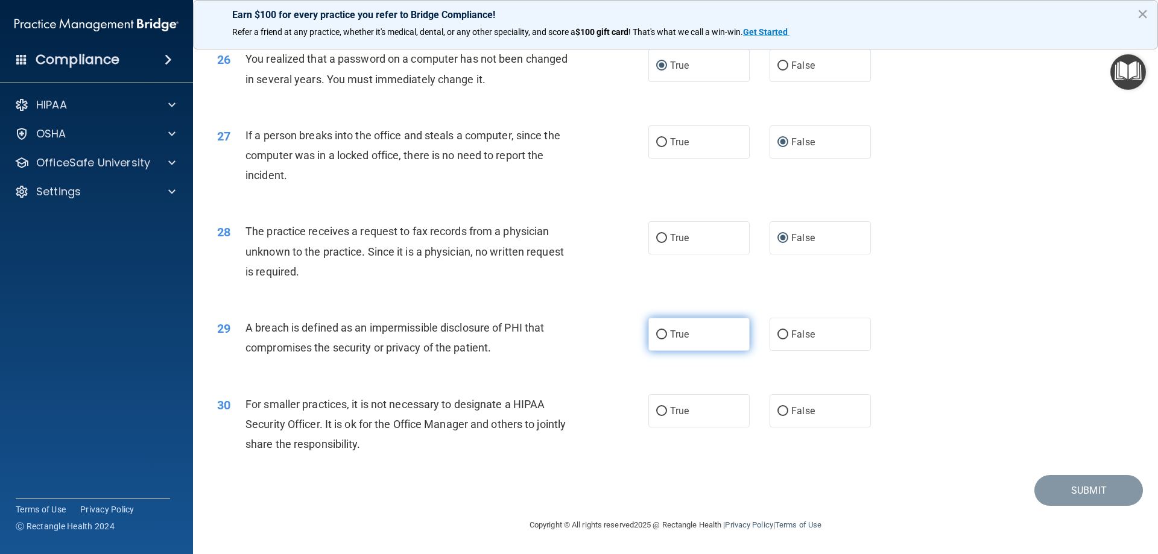
radio input "true"
click at [776, 420] on label "False" at bounding box center [820, 410] width 101 height 33
click at [777, 416] on input "False" at bounding box center [782, 411] width 11 height 9
radio input "true"
click at [1092, 491] on button "Submit" at bounding box center [1088, 490] width 109 height 31
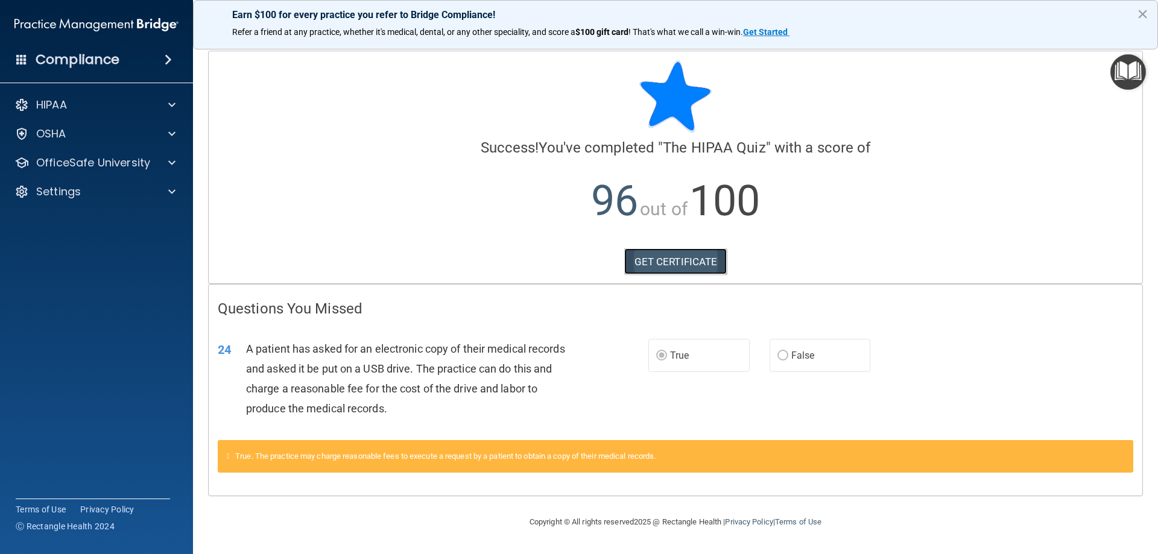
click at [697, 258] on link "GET CERTIFICATE" at bounding box center [675, 261] width 103 height 27
click at [138, 129] on div "OSHA" at bounding box center [80, 134] width 150 height 14
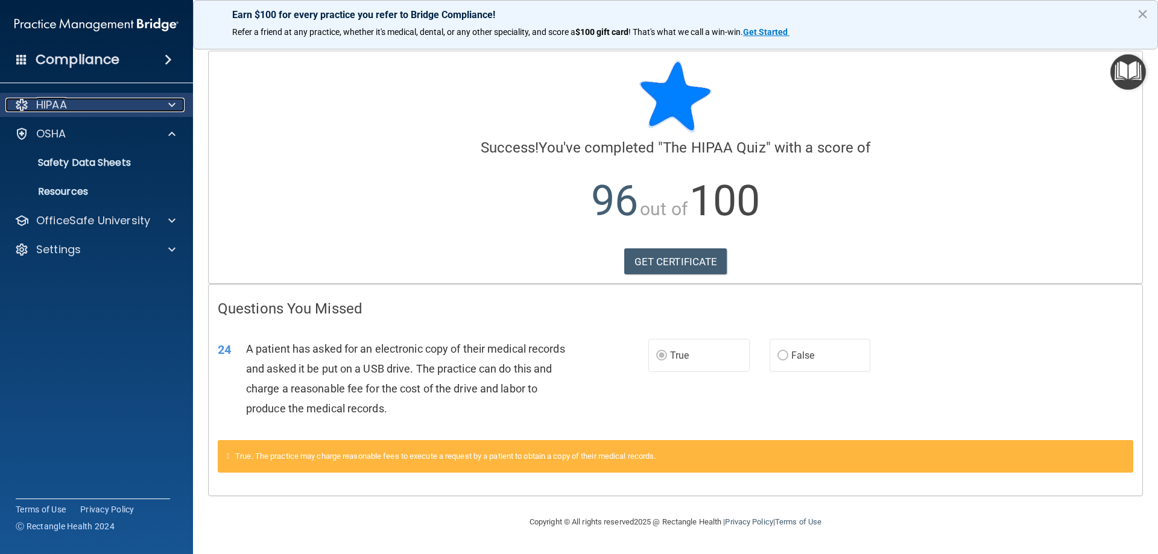
click at [166, 105] on div at bounding box center [170, 105] width 30 height 14
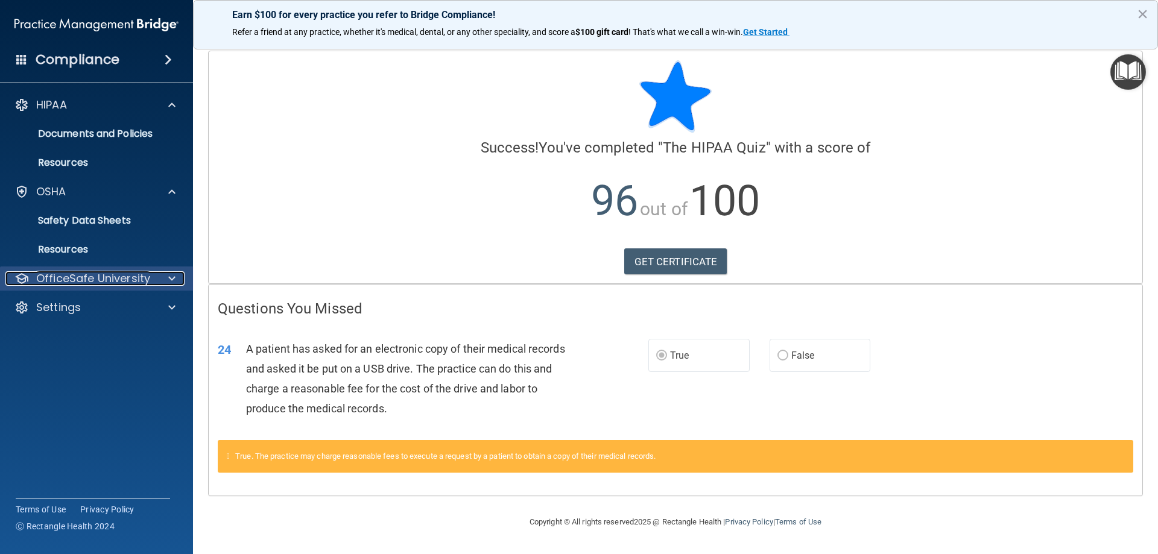
click at [163, 277] on div at bounding box center [170, 278] width 30 height 14
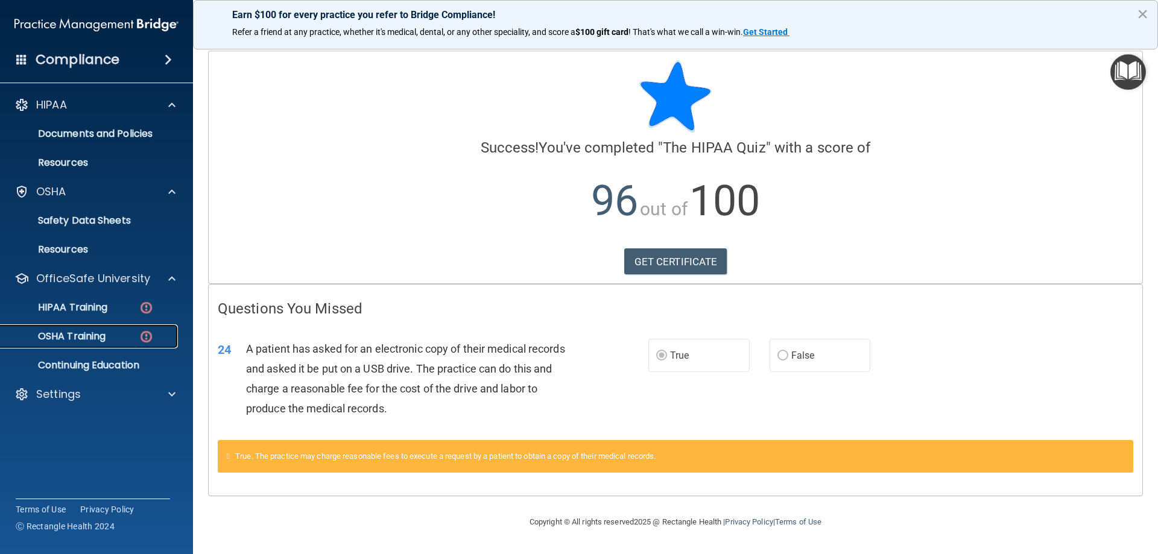
click at [85, 337] on p "OSHA Training" at bounding box center [57, 336] width 98 height 12
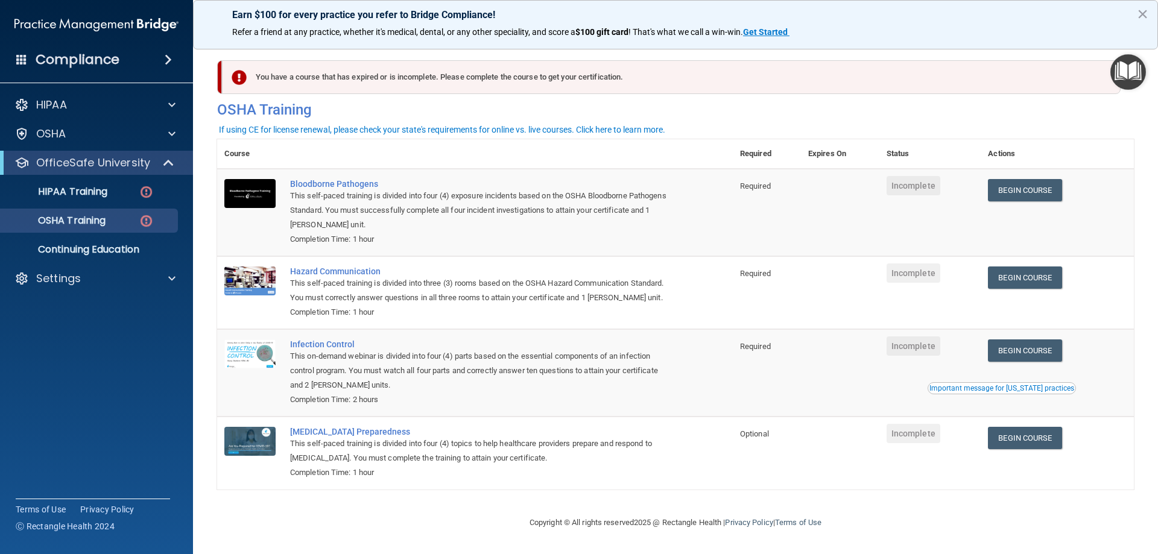
click at [370, 75] on div "You have a course that has expired or is incomplete. Please complete the course…" at bounding box center [671, 77] width 899 height 34
click at [1137, 79] on img "Open Resource Center" at bounding box center [1128, 72] width 36 height 36
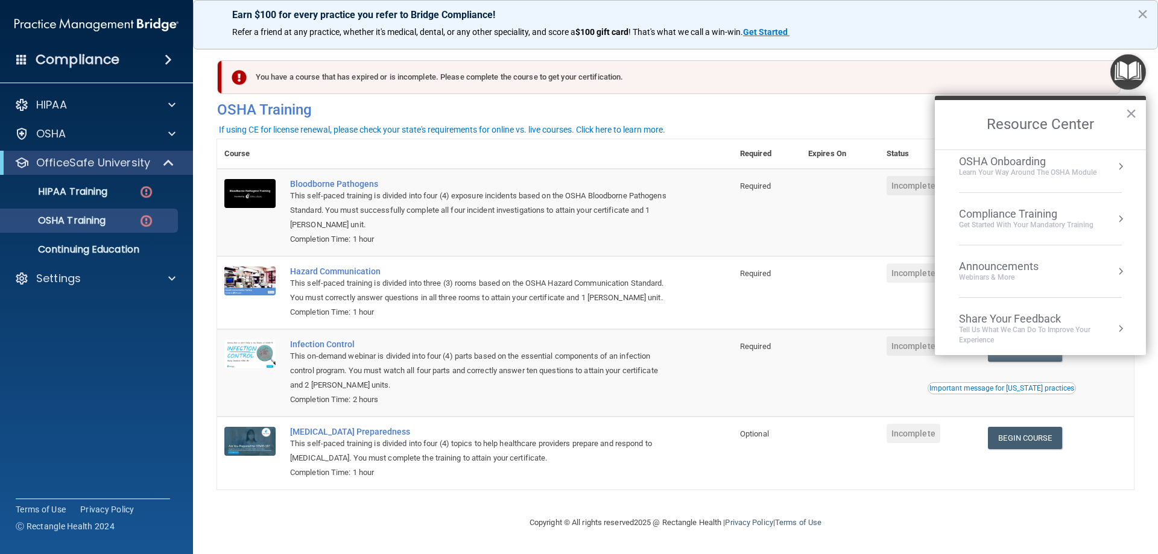
scroll to position [68, 0]
click at [1055, 224] on div "Get Started with your mandatory training" at bounding box center [1026, 220] width 134 height 10
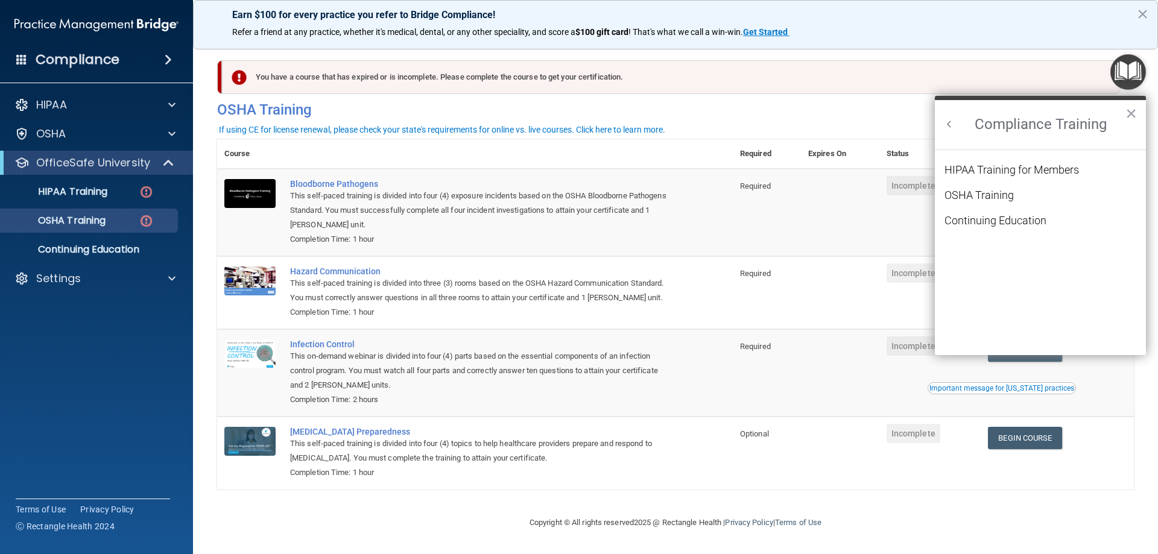
scroll to position [52, 0]
click at [982, 198] on div "OSHA Training" at bounding box center [978, 195] width 69 height 11
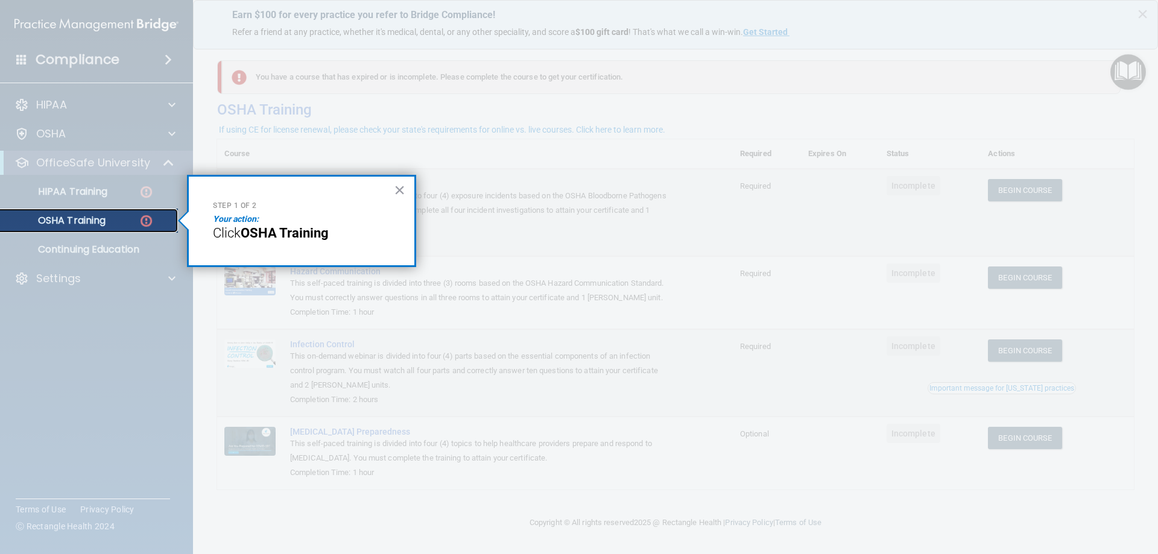
click at [106, 230] on link "OSHA Training" at bounding box center [83, 221] width 190 height 24
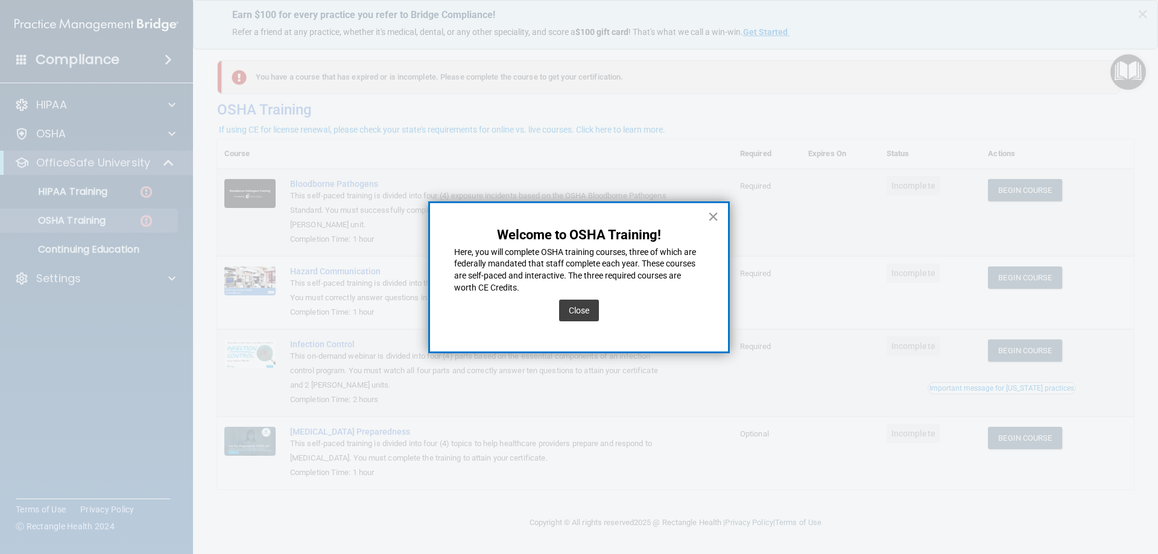
click at [709, 215] on button "×" at bounding box center [712, 216] width 11 height 19
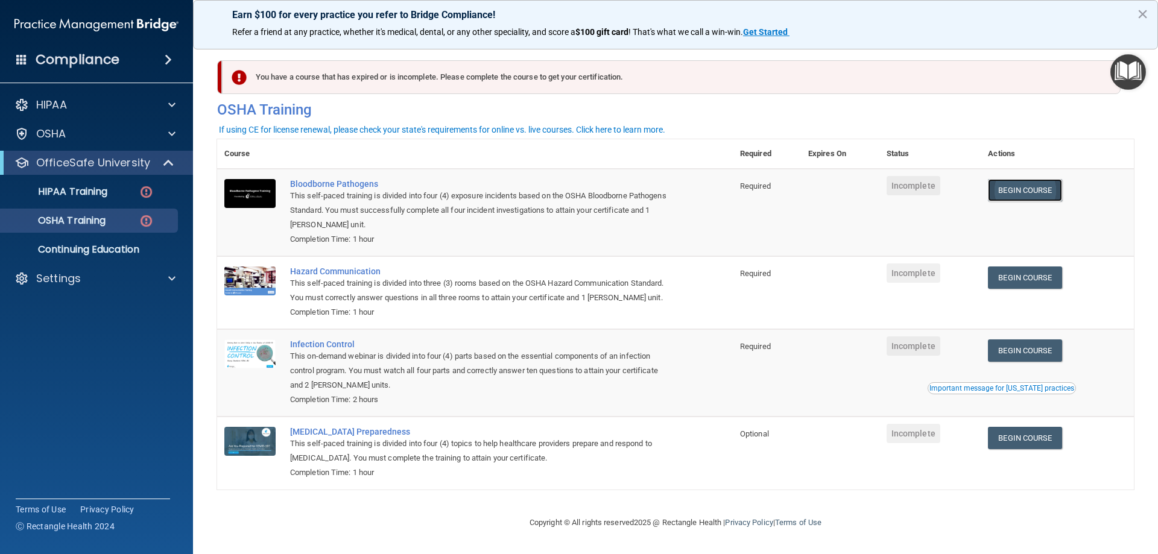
click at [1015, 185] on link "Begin Course" at bounding box center [1025, 190] width 74 height 22
